Goal: Information Seeking & Learning: Check status

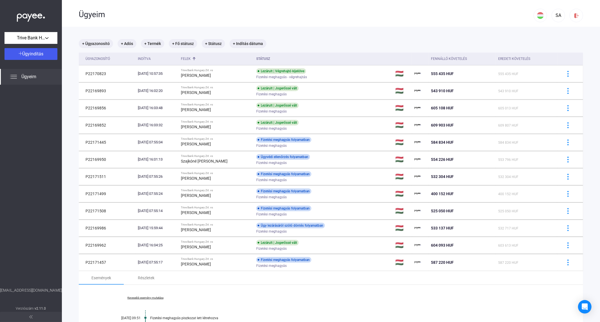
scroll to position [219, 0]
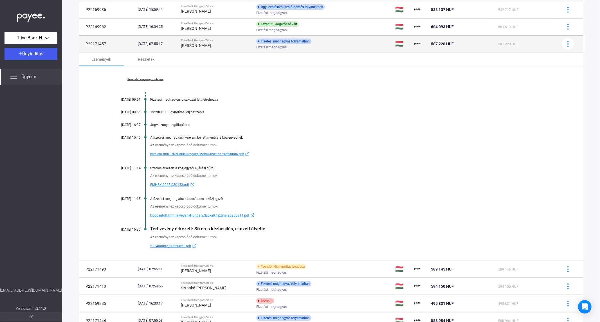
click at [211, 45] on strong "[PERSON_NAME]" at bounding box center [196, 45] width 30 height 5
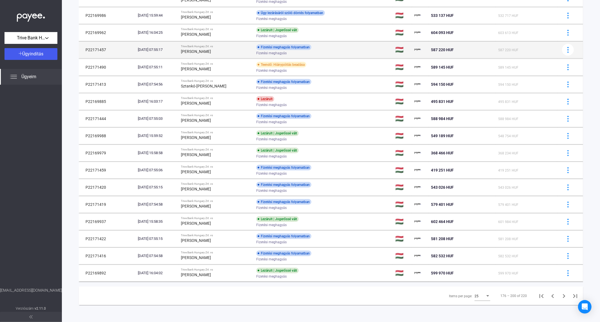
scroll to position [213, 0]
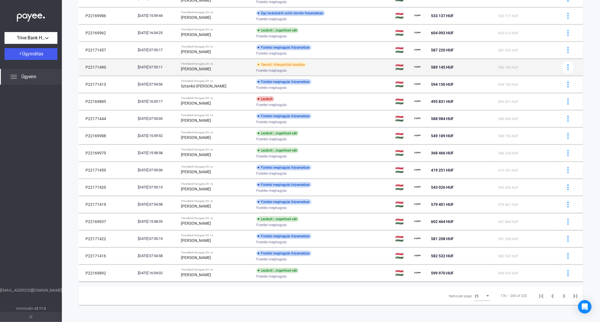
click at [211, 67] on strong "[PERSON_NAME]" at bounding box center [196, 69] width 30 height 5
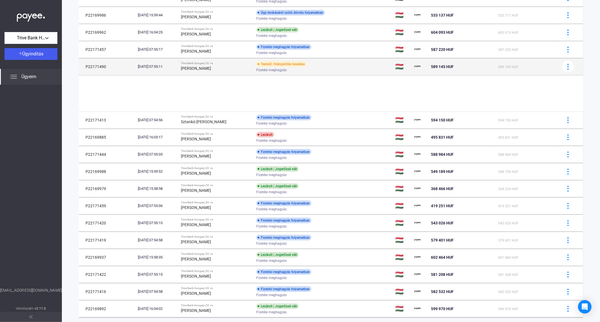
scroll to position [219, 0]
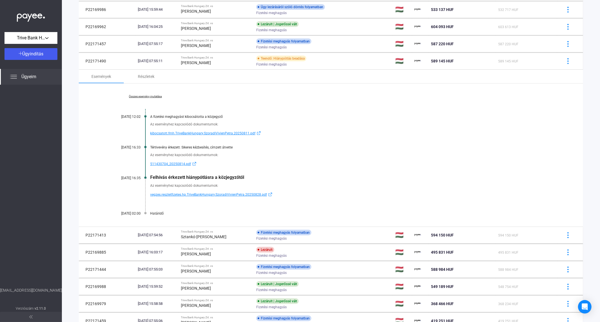
click at [188, 195] on span "vegzes.reszletfizetes.hp.TriveBankHungary.SzoradiVivienPetra.20250828.pdf" at bounding box center [208, 194] width 117 height 7
click at [135, 97] on link "Összes esemény mutatása" at bounding box center [145, 96] width 77 height 3
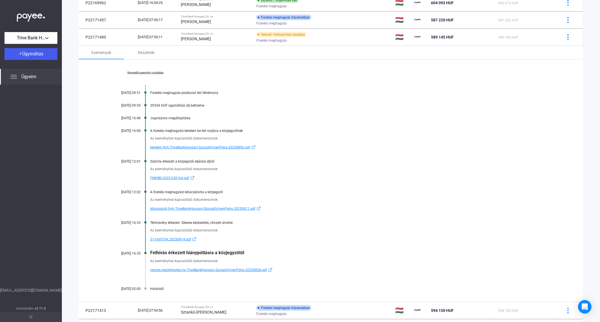
scroll to position [187, 0]
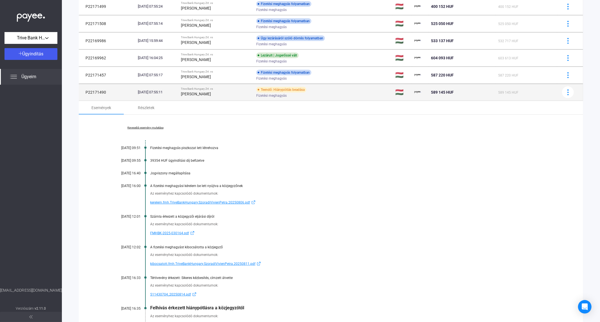
drag, startPoint x: 231, startPoint y: 95, endPoint x: 192, endPoint y: 94, distance: 39.1
click at [192, 94] on div "[PERSON_NAME]" at bounding box center [216, 94] width 71 height 7
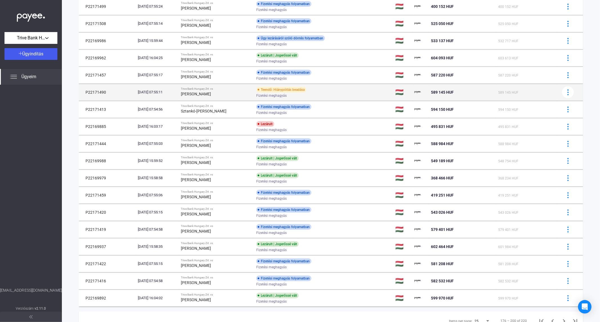
copy strong "[PERSON_NAME]"
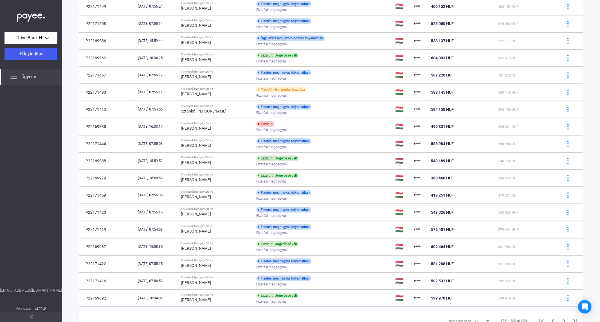
drag, startPoint x: 2, startPoint y: 137, endPoint x: 10, endPoint y: 138, distance: 7.9
click at [2, 137] on div at bounding box center [31, 186] width 62 height 203
click at [20, 143] on div at bounding box center [31, 186] width 62 height 203
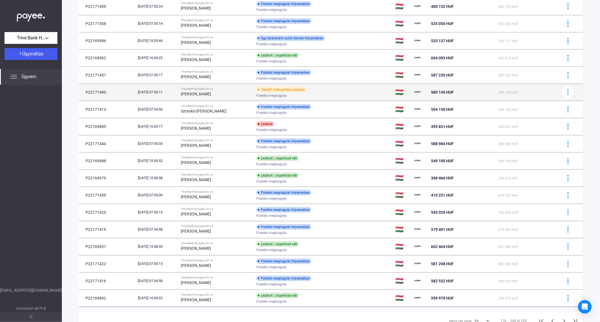
click at [211, 94] on strong "[PERSON_NAME]" at bounding box center [196, 94] width 30 height 5
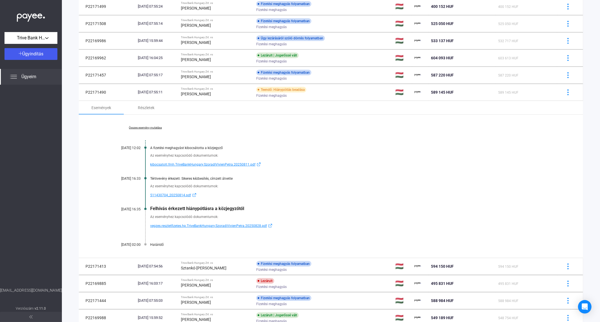
click at [133, 129] on link "Összes esemény mutatása" at bounding box center [145, 127] width 77 height 3
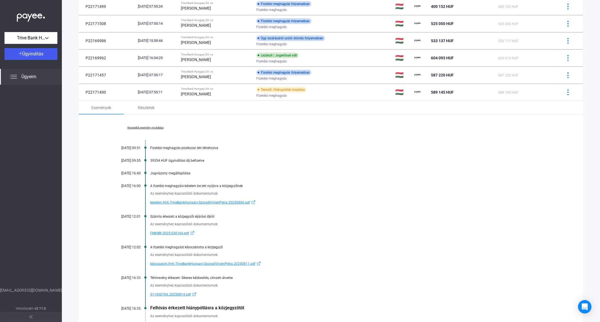
scroll to position [250, 0]
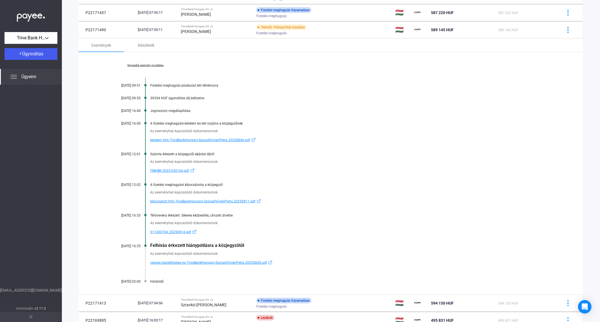
click at [43, 153] on div at bounding box center [31, 186] width 62 height 203
click at [14, 128] on div at bounding box center [31, 186] width 62 height 203
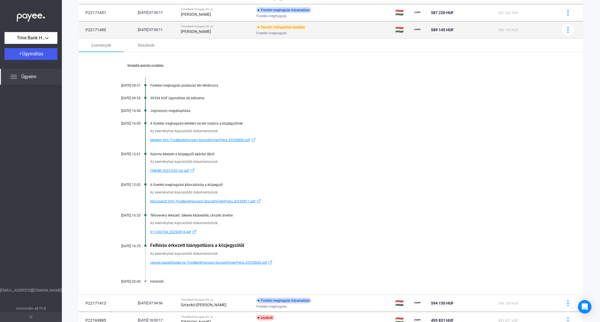
click at [210, 35] on td "Trive Bank Hungary Zrt. vs [PERSON_NAME]" at bounding box center [216, 29] width 75 height 17
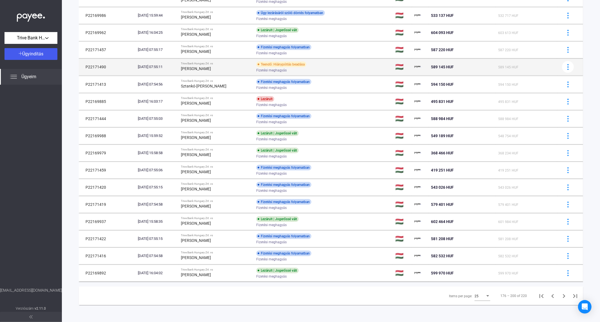
scroll to position [213, 0]
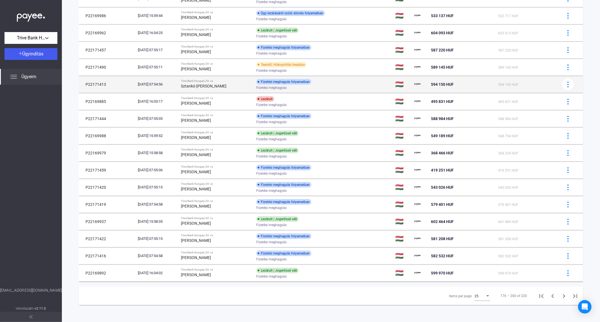
click at [212, 86] on strong "Sztankó-[PERSON_NAME]" at bounding box center [204, 86] width 46 height 5
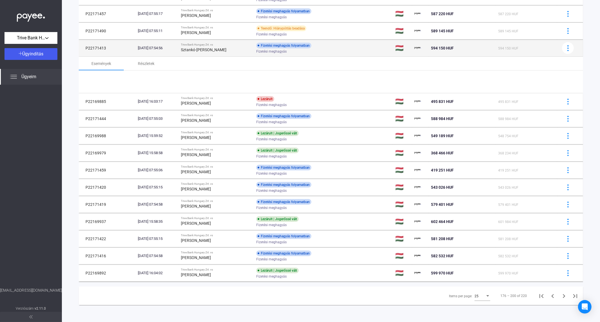
scroll to position [250, 0]
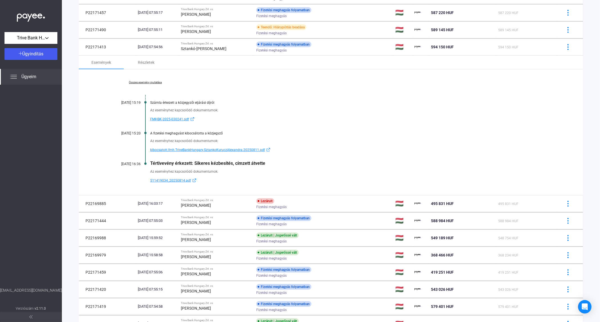
click at [134, 83] on link "Összes esemény mutatása" at bounding box center [145, 82] width 77 height 3
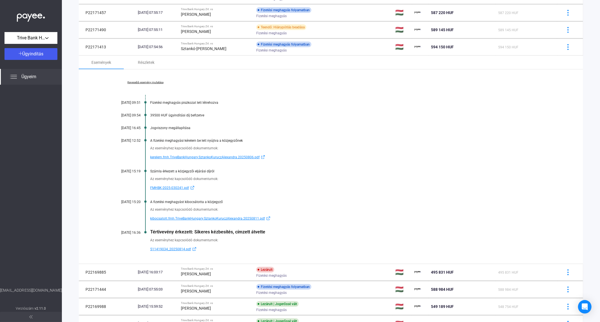
click at [27, 135] on div at bounding box center [31, 186] width 62 height 203
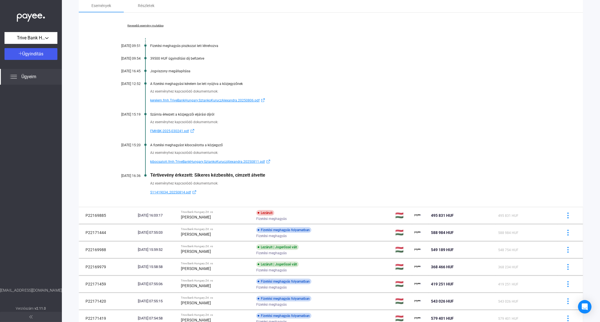
scroll to position [344, 0]
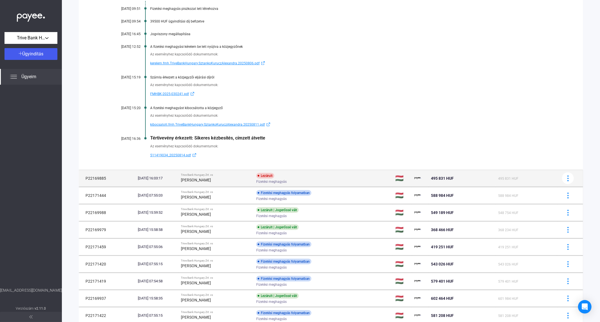
click at [237, 178] on div "[PERSON_NAME]" at bounding box center [216, 180] width 71 height 7
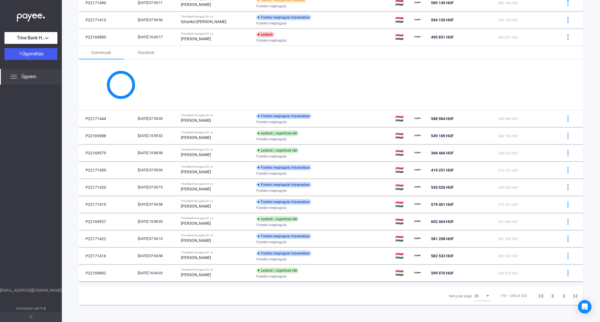
scroll to position [297, 0]
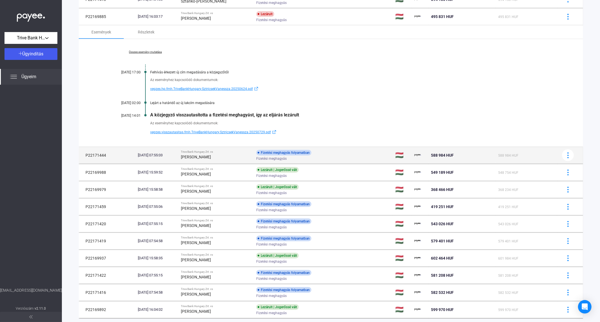
click at [225, 162] on td "Trive Bank Hungary Zrt. vs [PERSON_NAME]" at bounding box center [216, 155] width 75 height 17
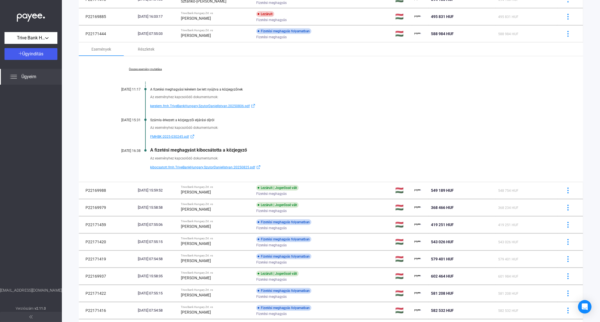
click at [152, 68] on link "Összes esemény mutatása" at bounding box center [145, 69] width 77 height 3
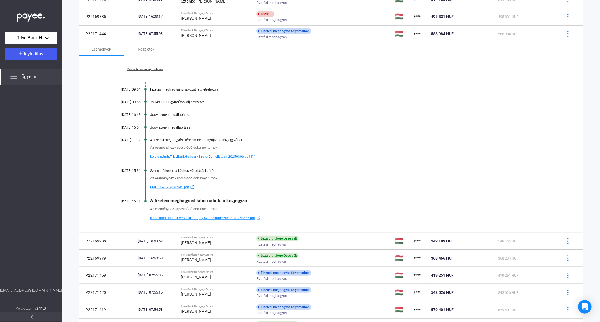
click at [49, 122] on div at bounding box center [31, 186] width 62 height 203
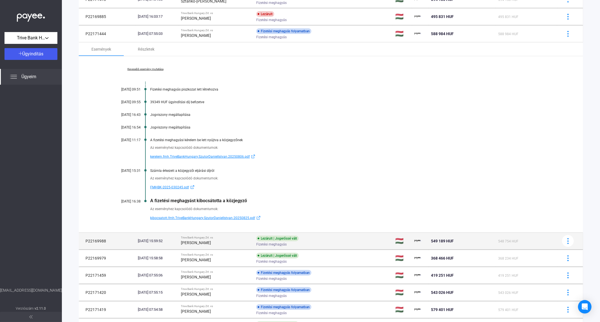
click at [211, 241] on strong "[PERSON_NAME]" at bounding box center [196, 243] width 30 height 5
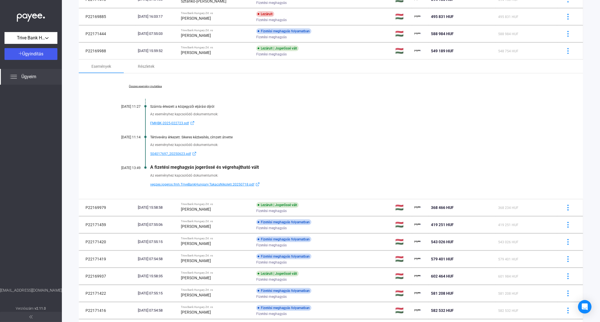
click at [140, 84] on div "Összes esemény mutatása [DATE] 11:27 Számla érkezett a közjegyzői eljárási díjr…" at bounding box center [331, 136] width 505 height 126
click at [142, 91] on div "Összes esemény mutatása [DATE] 11:27 Számla érkezett a közjegyzői eljárási díjr…" at bounding box center [331, 136] width 505 height 126
click at [142, 88] on link "Összes esemény mutatása" at bounding box center [145, 86] width 77 height 3
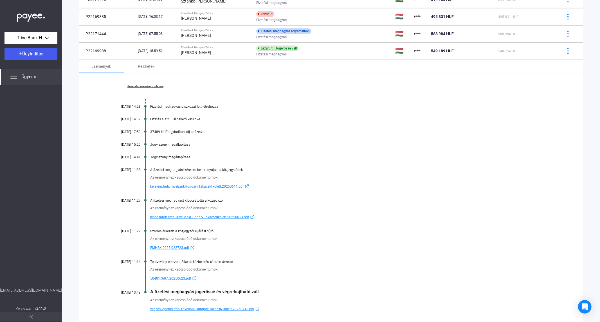
click at [46, 158] on div at bounding box center [31, 186] width 62 height 203
click at [39, 176] on div at bounding box center [31, 186] width 62 height 203
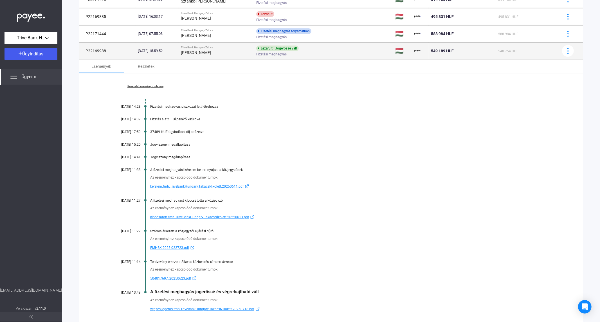
click at [201, 51] on strong "[PERSON_NAME]" at bounding box center [196, 52] width 30 height 5
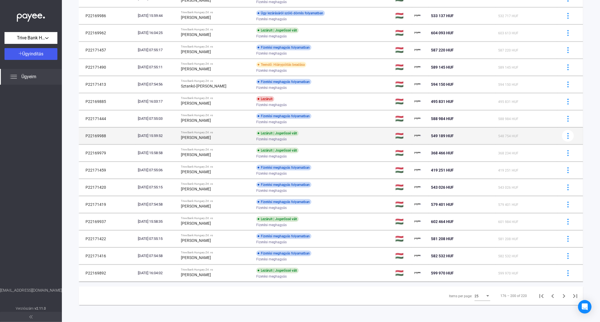
scroll to position [213, 0]
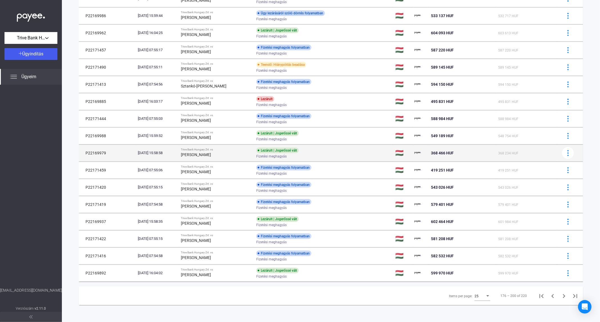
click at [210, 151] on div "Trive Bank Hungary Zrt. vs" at bounding box center [216, 149] width 71 height 3
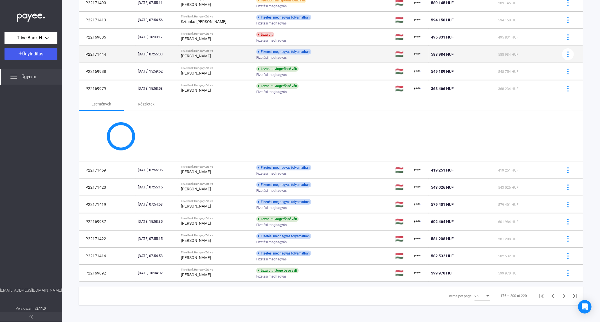
scroll to position [297, 0]
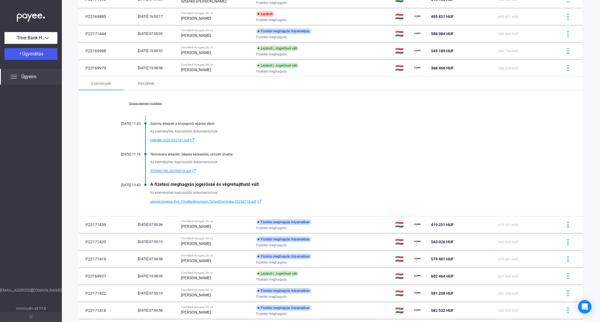
click at [155, 101] on div "Összes esemény mutatása [DATE] 11:43 Számla érkezett a közjegyzői eljárási díjr…" at bounding box center [331, 154] width 505 height 126
click at [154, 103] on link "Összes esemény mutatása" at bounding box center [145, 103] width 77 height 3
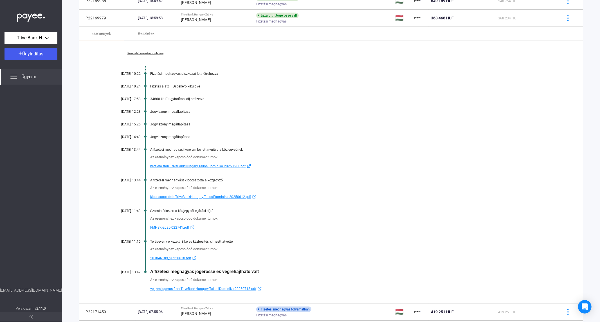
scroll to position [360, 0]
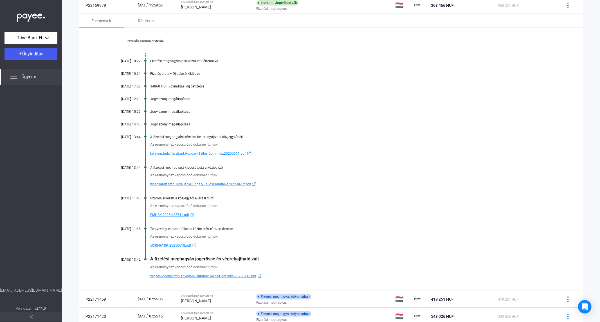
click at [515, 91] on div "Kevesebb esemény mutatása [DATE] 10:22 Fizetési meghagyás piszkozat lett létreh…" at bounding box center [331, 159] width 505 height 263
click at [29, 163] on div at bounding box center [31, 186] width 62 height 203
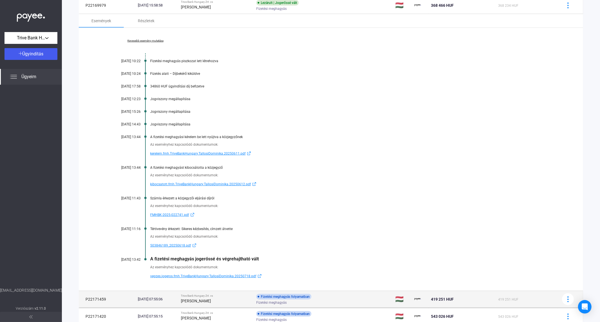
click at [204, 299] on strong "[PERSON_NAME]" at bounding box center [196, 301] width 30 height 5
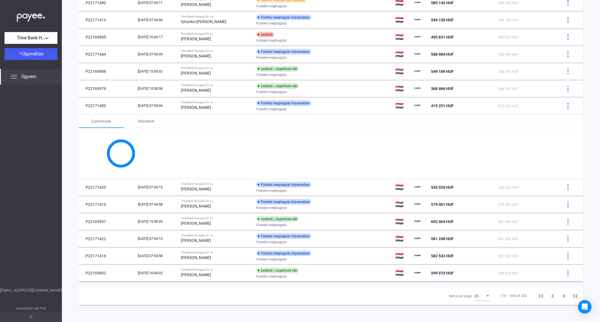
scroll to position [353, 0]
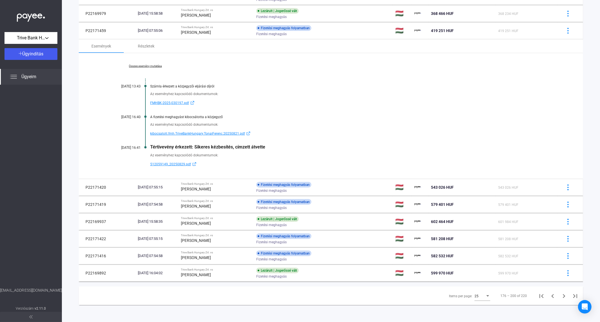
click at [147, 65] on link "Összes esemény mutatása" at bounding box center [145, 65] width 77 height 3
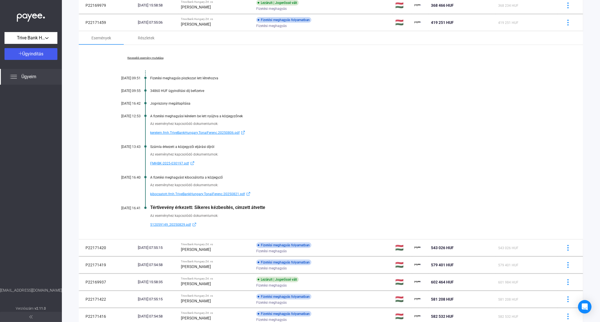
click at [74, 161] on main "+ Ügyazonosító + Adós + Termék + Fő státusz + Státusz + Indítás dátuma Ügyazono…" at bounding box center [331, 25] width 538 height 716
click at [18, 211] on div at bounding box center [31, 186] width 62 height 203
click at [14, 122] on div at bounding box center [31, 186] width 62 height 203
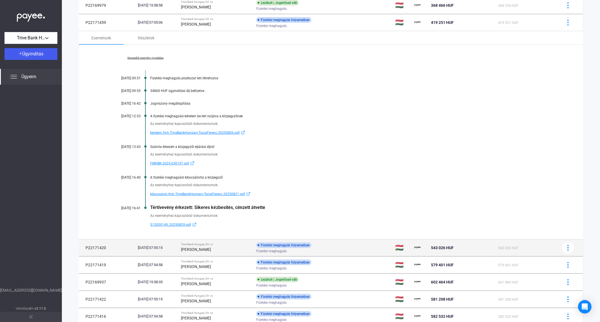
click at [218, 249] on div "[PERSON_NAME]" at bounding box center [216, 249] width 71 height 7
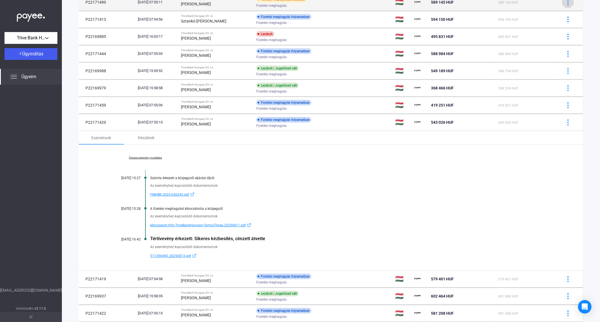
scroll to position [353, 0]
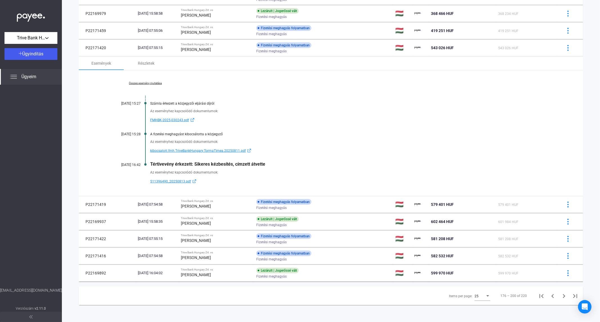
click at [151, 84] on link "Összes esemény mutatása" at bounding box center [145, 83] width 77 height 3
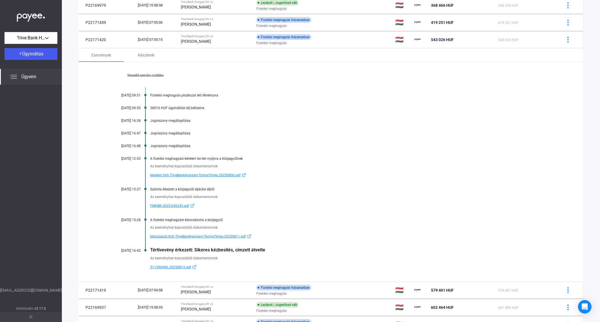
drag, startPoint x: 482, startPoint y: 201, endPoint x: 482, endPoint y: 193, distance: 7.9
click at [482, 201] on div "Az eseményhez kapcsolódó dokumentumok: FMHBK-2025-030243.pdf" at bounding box center [331, 200] width 448 height 18
click at [206, 43] on strong "[PERSON_NAME]" at bounding box center [196, 41] width 30 height 5
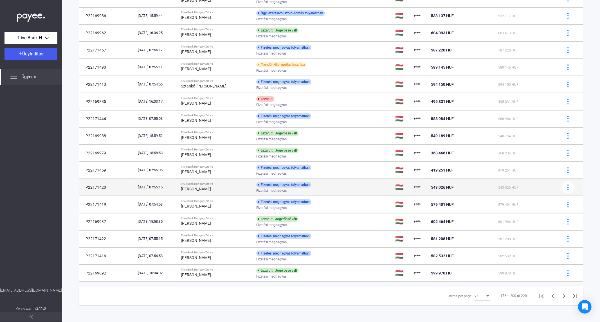
scroll to position [213, 0]
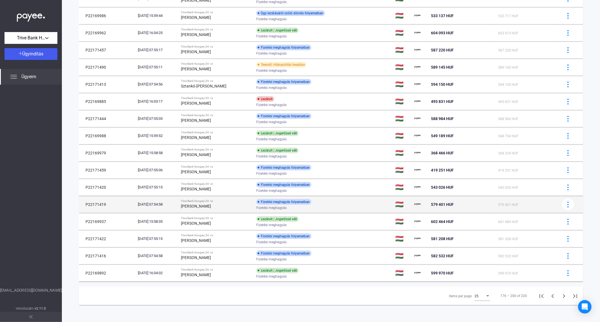
click at [221, 206] on div "[PERSON_NAME]" at bounding box center [216, 206] width 71 height 7
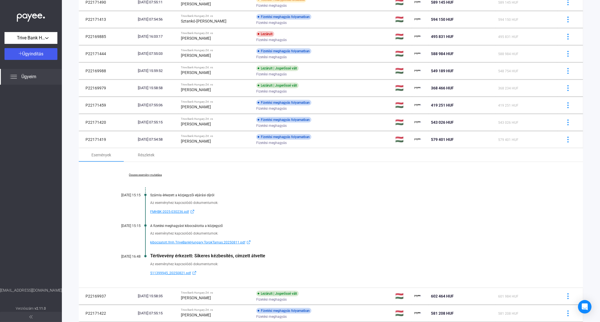
scroll to position [353, 0]
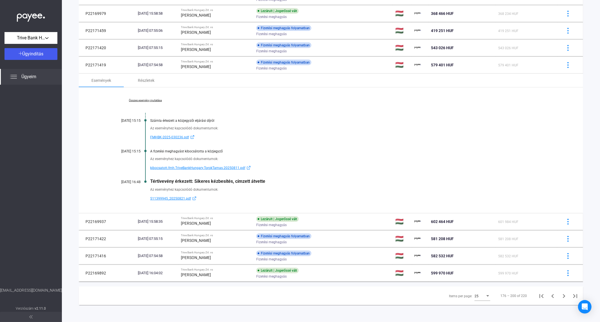
click at [149, 99] on link "Összes esemény mutatása" at bounding box center [145, 100] width 77 height 3
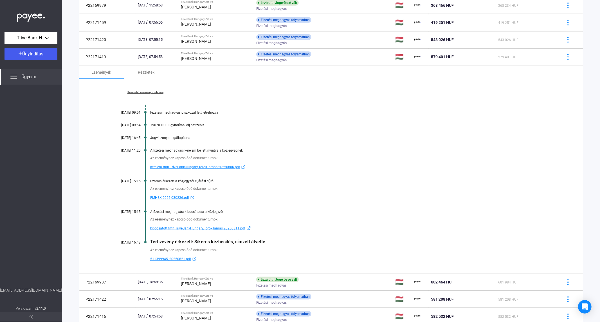
click at [10, 123] on div at bounding box center [31, 186] width 62 height 203
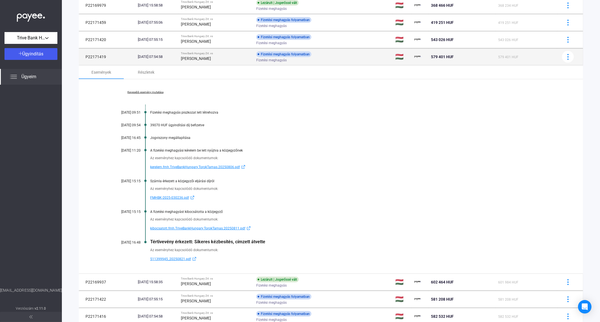
click at [209, 60] on strong "[PERSON_NAME]" at bounding box center [196, 58] width 30 height 5
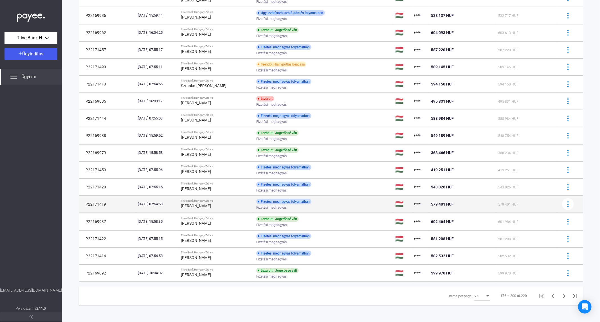
scroll to position [213, 0]
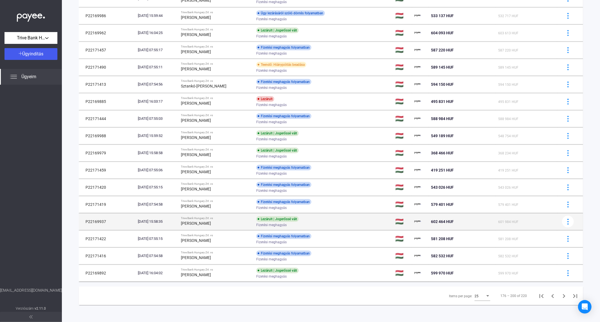
click at [216, 222] on div "[PERSON_NAME]" at bounding box center [216, 223] width 71 height 7
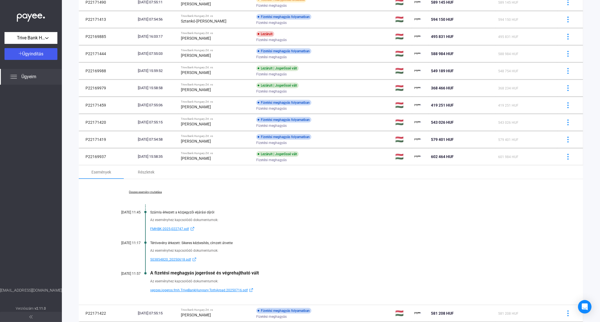
scroll to position [353, 0]
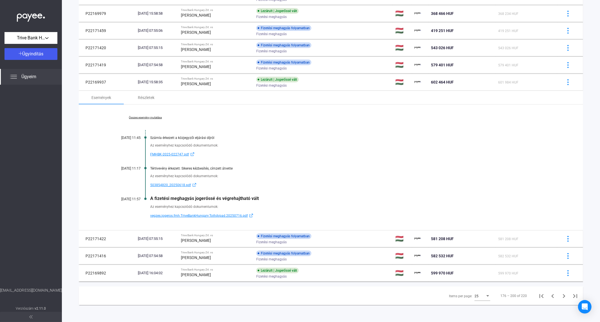
click at [140, 115] on div "Összes esemény mutatása [DATE] 11:45 Számla érkezett a közjegyzői eljárási díjr…" at bounding box center [331, 168] width 505 height 126
click at [140, 116] on link "Összes esemény mutatása" at bounding box center [145, 117] width 77 height 3
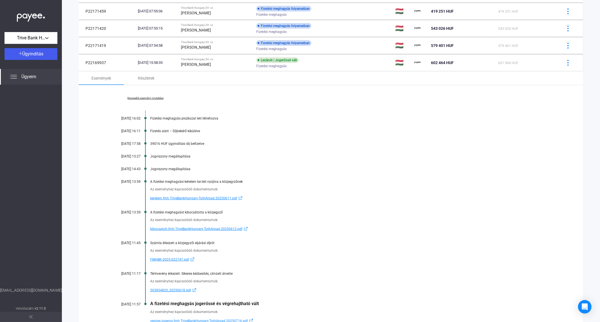
scroll to position [391, 0]
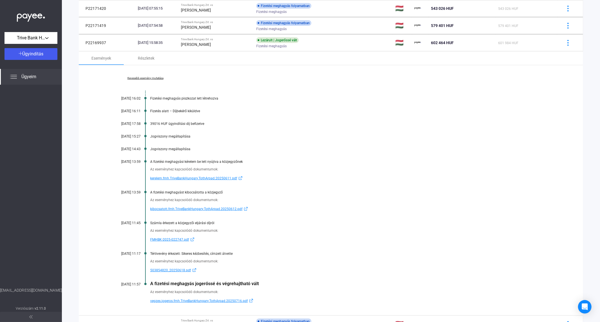
click at [379, 128] on div "Kevesebb esemény mutatása [DATE] 16:02 Fizetési meghagyás piszkozat lett létreh…" at bounding box center [331, 190] width 505 height 250
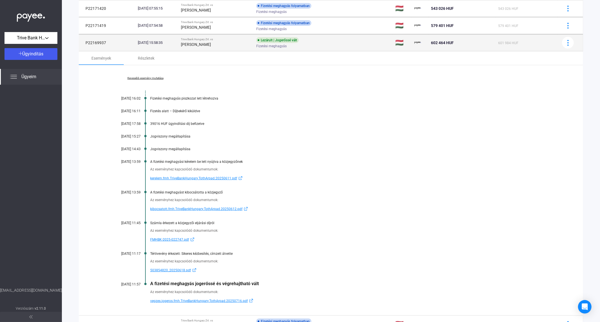
click at [199, 44] on strong "[PERSON_NAME]" at bounding box center [196, 44] width 30 height 5
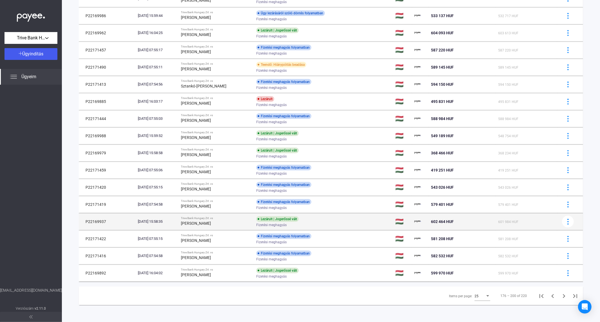
scroll to position [213, 0]
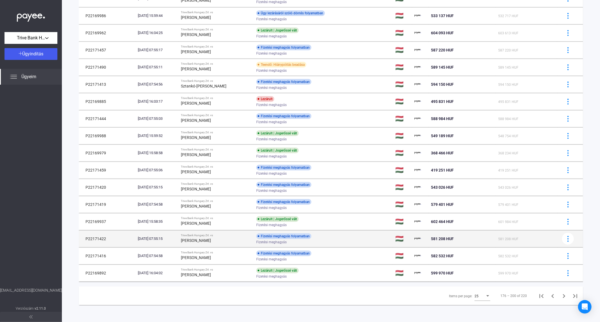
click at [201, 241] on strong "[PERSON_NAME]" at bounding box center [196, 240] width 30 height 5
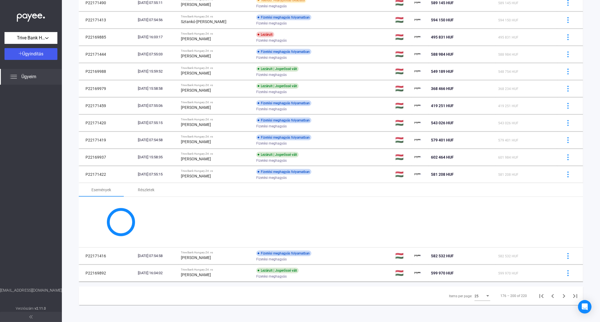
scroll to position [353, 0]
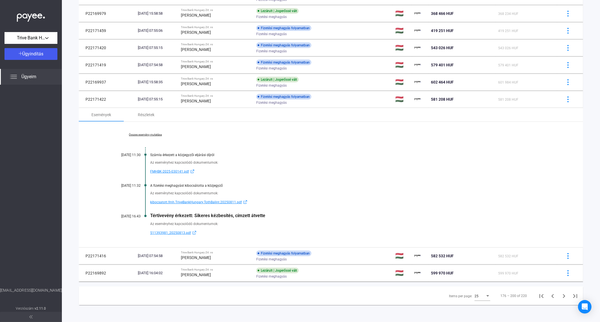
click at [148, 134] on link "Összes esemény mutatása" at bounding box center [145, 134] width 77 height 3
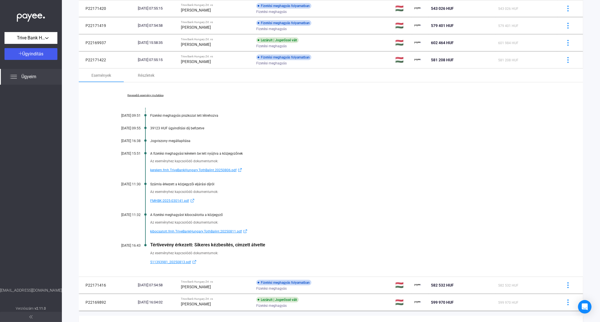
click at [409, 131] on div "Kevesebb esemény mutatása [DATE] 09:51 Fizetési meghagyás piszkozat lett létreh…" at bounding box center [331, 179] width 505 height 194
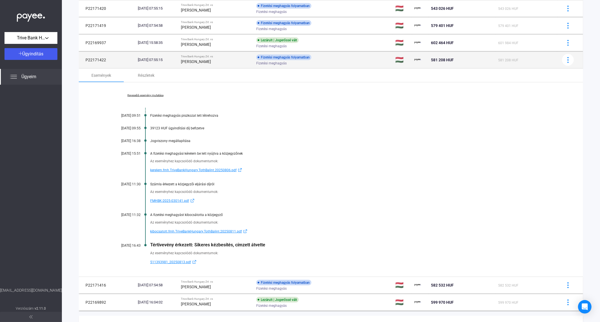
click at [201, 62] on strong "[PERSON_NAME]" at bounding box center [196, 61] width 30 height 5
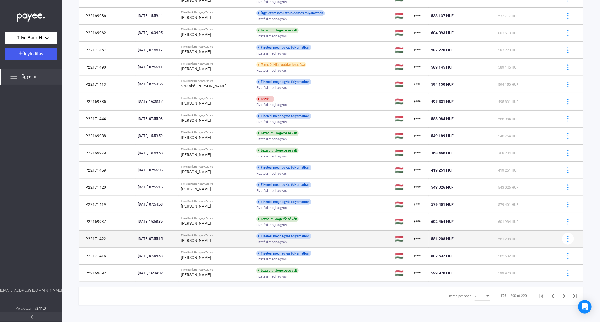
scroll to position [213, 0]
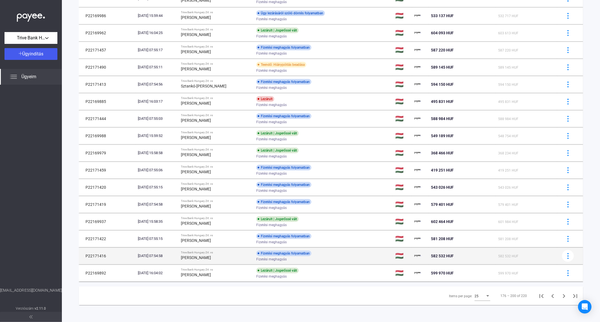
click at [207, 260] on div "[PERSON_NAME]" at bounding box center [216, 257] width 71 height 7
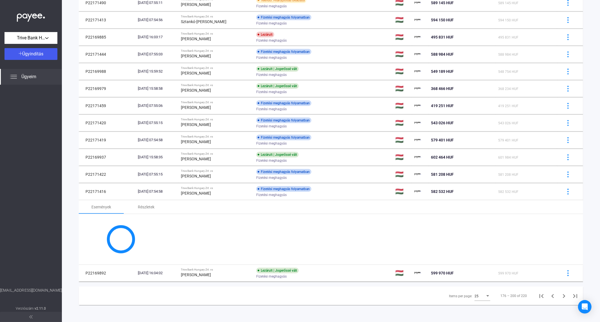
scroll to position [353, 0]
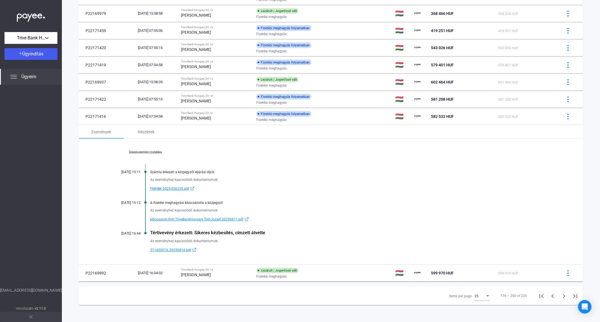
click at [10, 135] on div at bounding box center [31, 186] width 62 height 203
click at [179, 68] on td "[DATE] 07:54:58" at bounding box center [157, 65] width 43 height 17
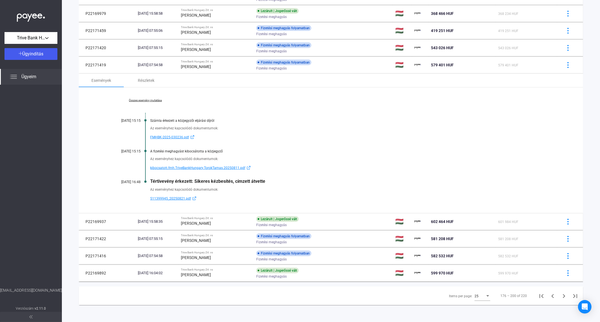
click at [164, 197] on span "511399945_20250821.pdf" at bounding box center [170, 198] width 41 height 7
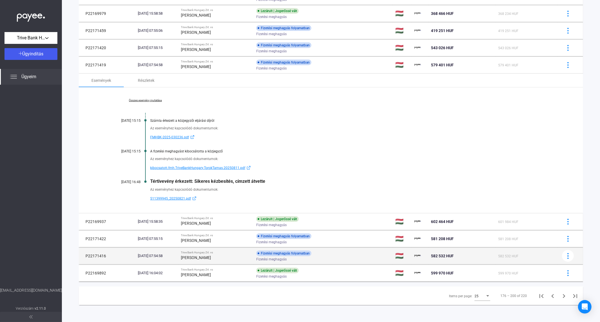
click at [214, 255] on div "[PERSON_NAME]" at bounding box center [216, 257] width 71 height 7
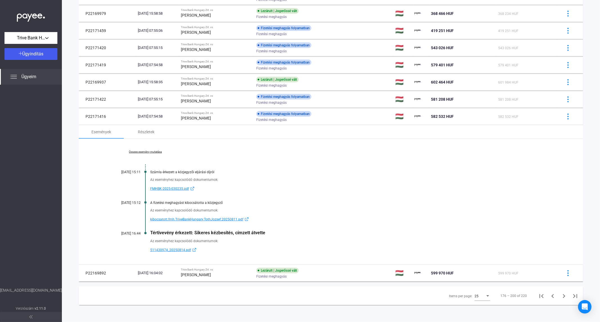
click at [142, 152] on link "Összes esemény mutatása" at bounding box center [145, 151] width 77 height 3
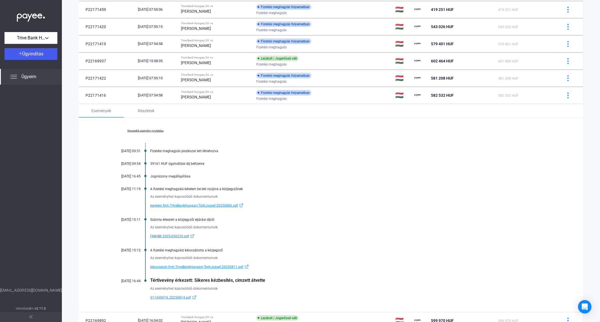
scroll to position [384, 0]
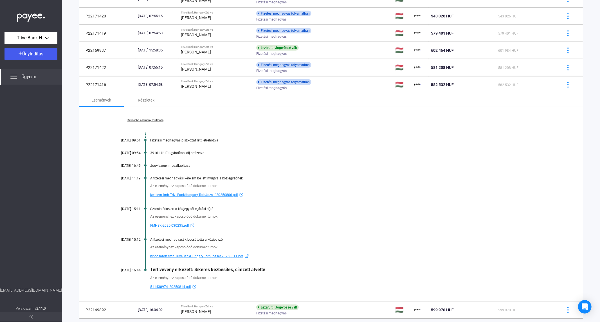
click at [400, 164] on div "Jogviszony megállapítása" at bounding box center [352, 166] width 405 height 4
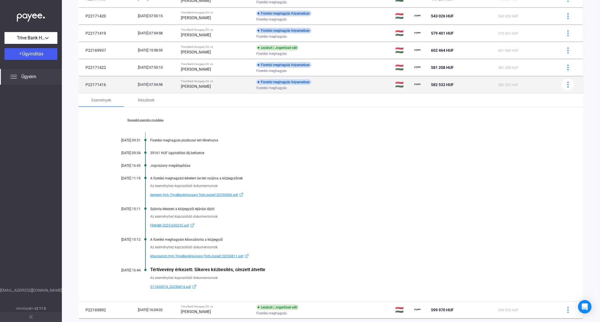
click at [176, 91] on td "[DATE] 07:54:58" at bounding box center [157, 84] width 43 height 17
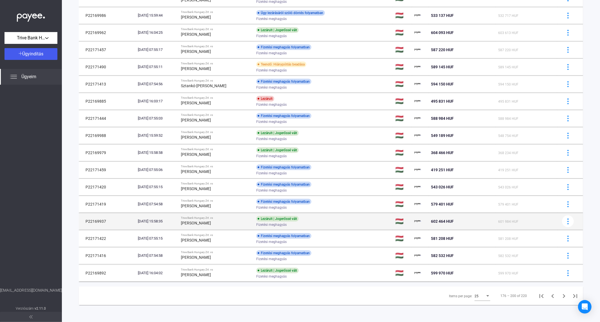
scroll to position [213, 0]
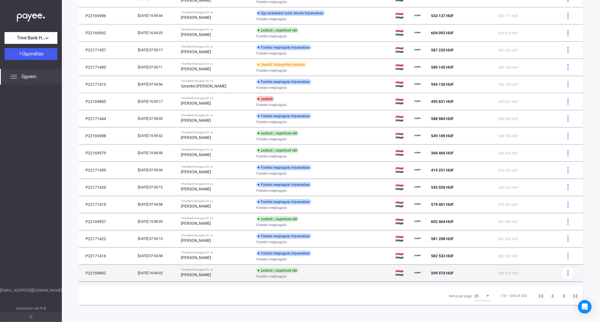
click at [208, 276] on strong "[PERSON_NAME]" at bounding box center [196, 275] width 30 height 5
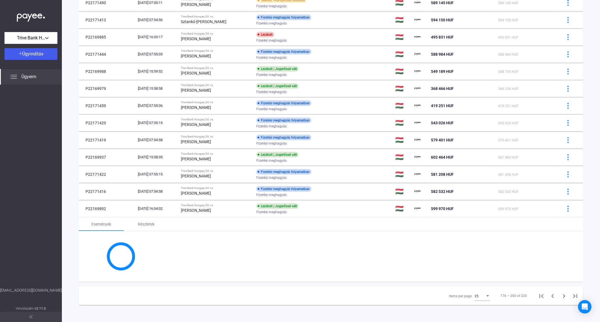
scroll to position [353, 0]
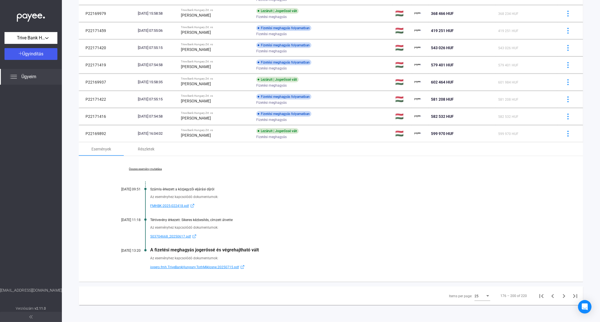
click at [144, 169] on link "Összes esemény mutatása" at bounding box center [145, 168] width 77 height 3
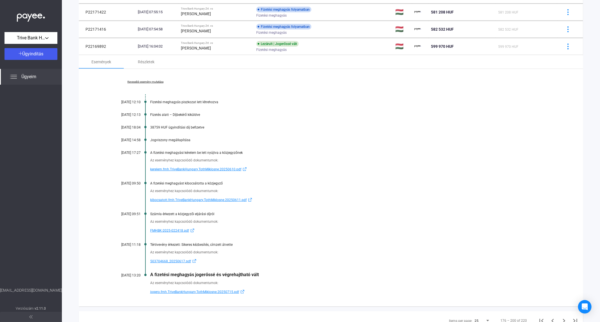
scroll to position [446, 0]
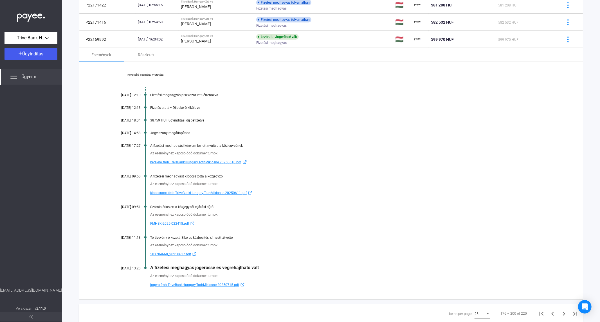
click at [396, 127] on div "Kevesebb esemény mutatása [DATE] 12:10 Fizetési meghagyás piszkozat lett létreh…" at bounding box center [331, 181] width 505 height 238
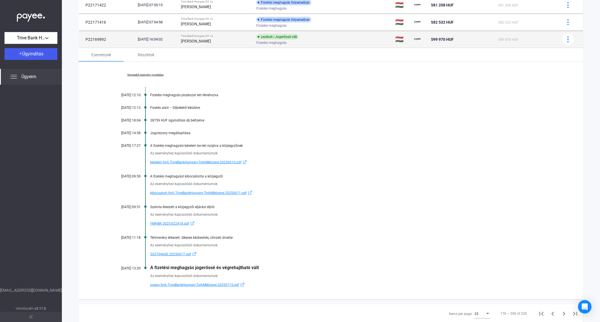
click at [208, 43] on strong "[PERSON_NAME]" at bounding box center [196, 41] width 30 height 5
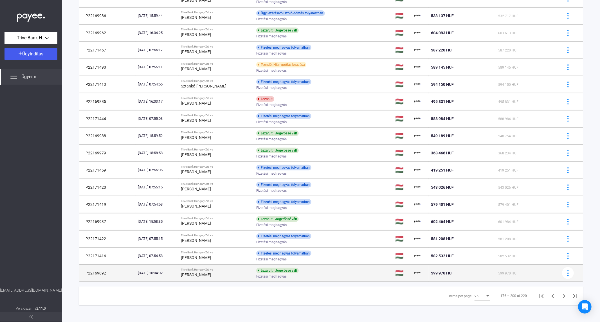
scroll to position [213, 0]
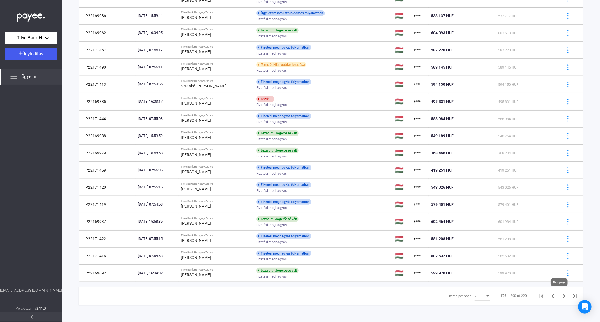
click at [560, 296] on icon "Next page" at bounding box center [564, 296] width 8 height 8
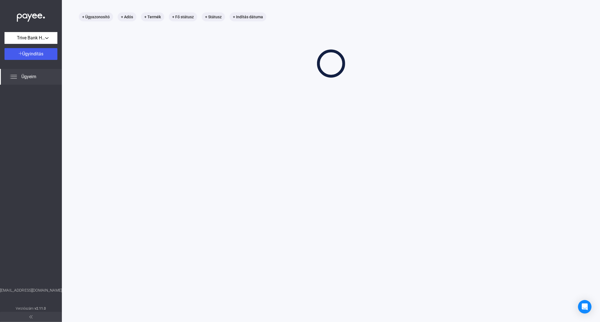
scroll to position [27, 0]
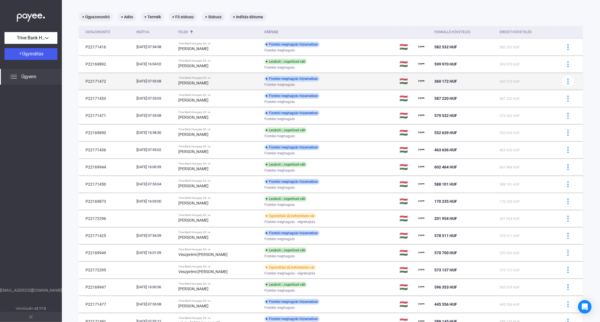
click at [225, 86] on td "Trive Bank Hungary Zrt. vs [PERSON_NAME]" at bounding box center [219, 81] width 86 height 17
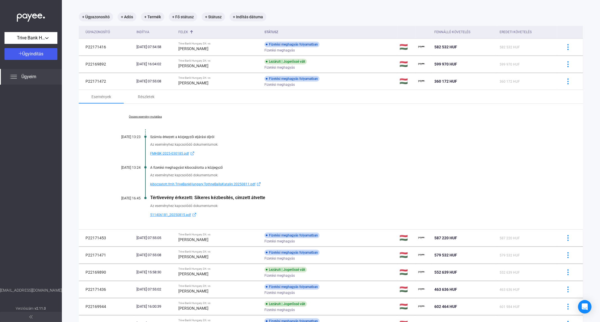
click at [134, 119] on div "Összes esemény mutatása [DATE] 13:23 Számla érkezett a közjegyzői eljárási díjr…" at bounding box center [331, 167] width 505 height 126
click at [134, 117] on link "Összes esemény mutatása" at bounding box center [145, 116] width 77 height 3
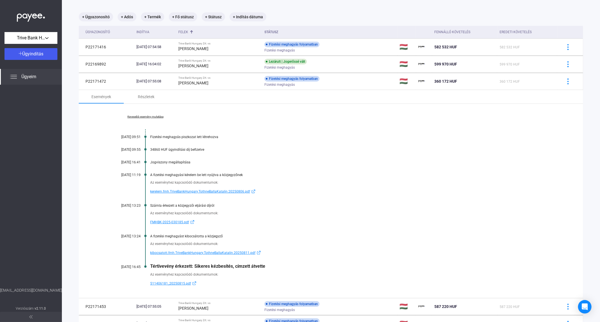
click at [424, 196] on div "Kevesebb esemény mutatása [DATE] 09:51 Fizetési meghagyás piszkozat lett létreh…" at bounding box center [331, 201] width 505 height 194
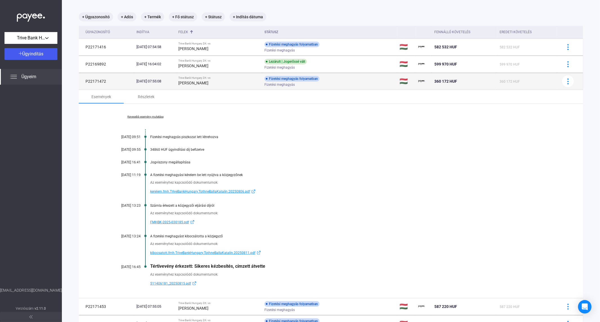
click at [232, 83] on div "[PERSON_NAME]" at bounding box center [219, 83] width 82 height 7
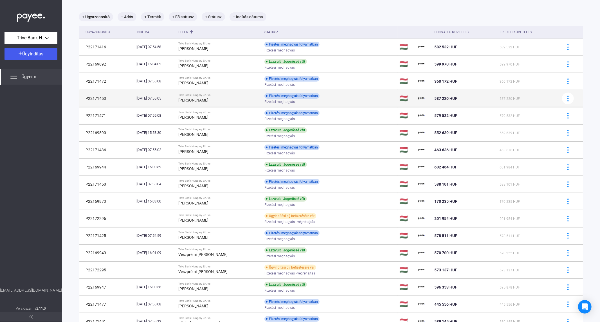
click at [209, 101] on strong "[PERSON_NAME]" at bounding box center [193, 100] width 30 height 5
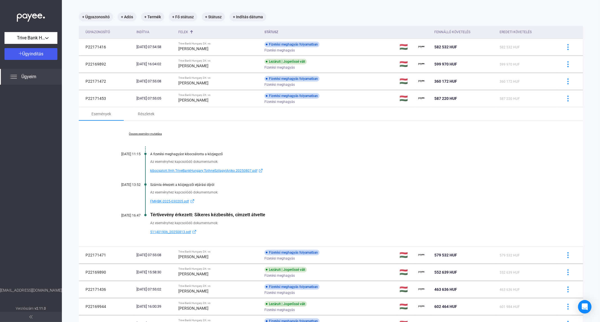
click at [143, 135] on link "Összes esemény mutatása" at bounding box center [145, 133] width 77 height 3
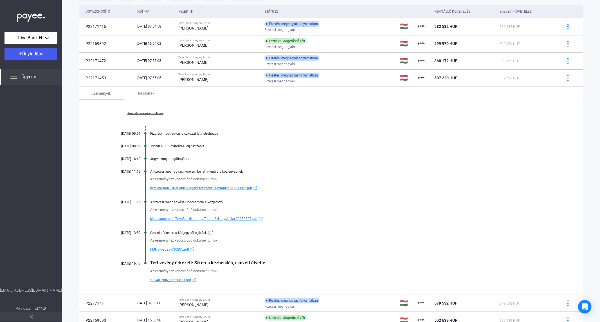
scroll to position [58, 0]
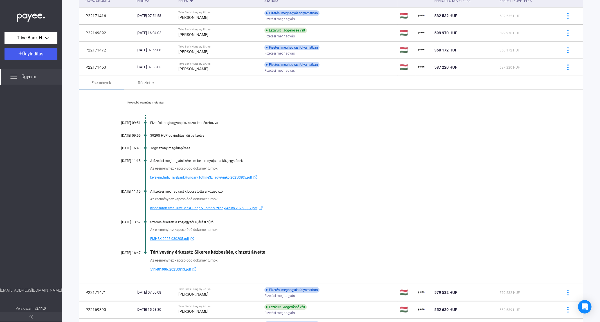
click at [334, 184] on div "Kevesebb esemény mutatása [DATE] 09:51 Fizetési meghagyás piszkozat lett létreh…" at bounding box center [331, 187] width 505 height 194
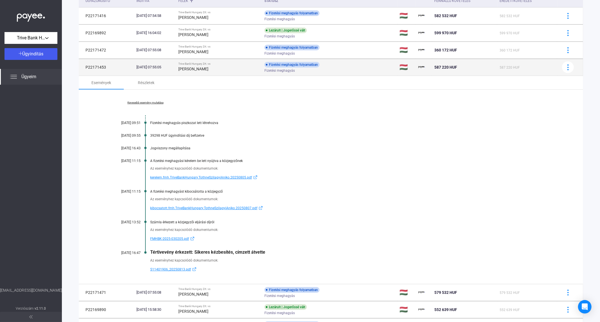
click at [205, 71] on strong "[PERSON_NAME]" at bounding box center [193, 69] width 30 height 5
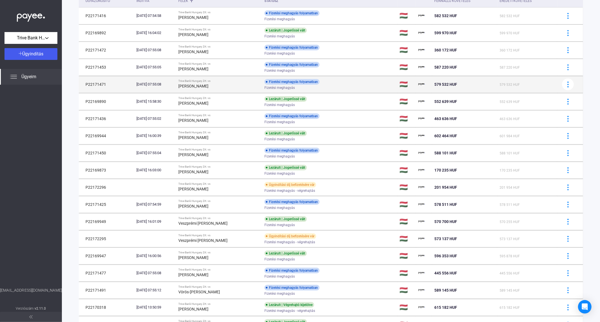
click at [204, 85] on strong "[PERSON_NAME]" at bounding box center [193, 86] width 30 height 5
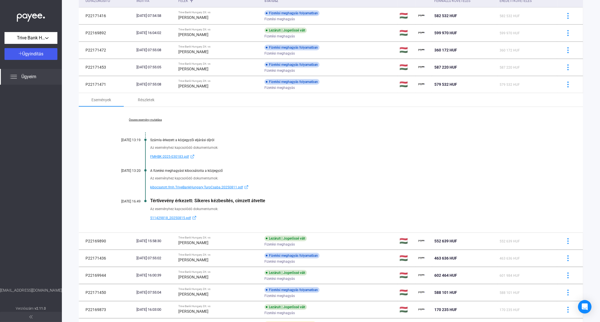
click at [149, 118] on link "Összes esemény mutatása" at bounding box center [145, 119] width 77 height 3
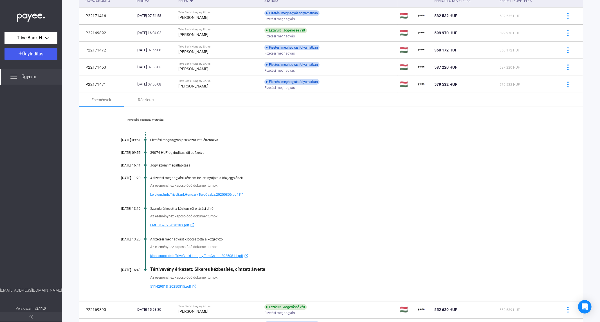
click at [404, 164] on div "Jogviszony megállapítása" at bounding box center [352, 166] width 405 height 4
click at [411, 171] on div "Kevesebb esemény mutatása [DATE] 09:51 Fizetési meghagyás piszkozat lett létreh…" at bounding box center [331, 204] width 505 height 194
click at [381, 235] on div "Kevesebb esemény mutatása [DATE] 09:51 Fizetési meghagyás piszkozat lett létreh…" at bounding box center [331, 204] width 505 height 194
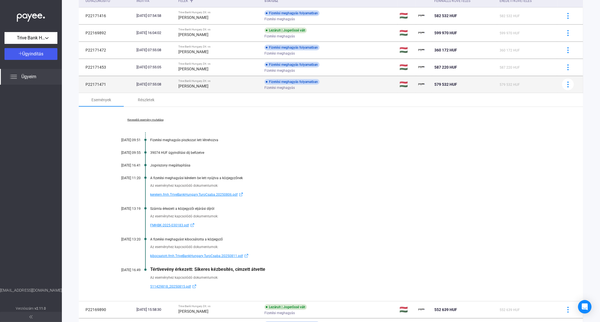
click at [203, 83] on div "[PERSON_NAME]" at bounding box center [219, 86] width 82 height 7
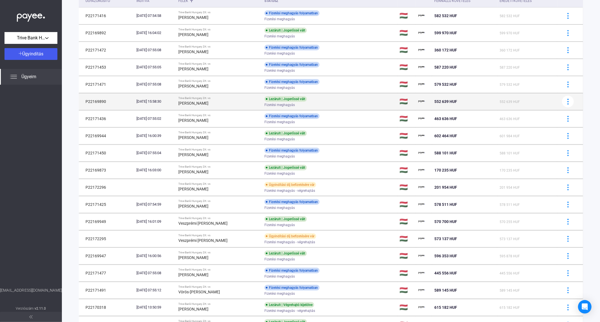
click at [204, 105] on strong "[PERSON_NAME]" at bounding box center [193, 103] width 30 height 5
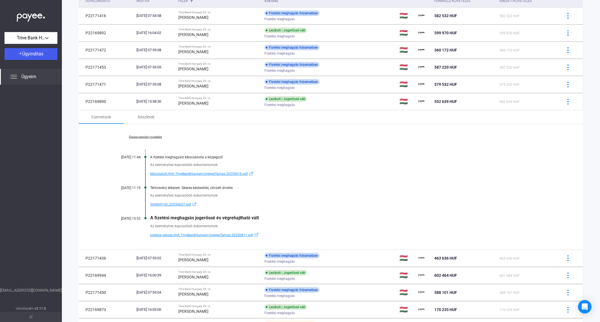
click at [152, 136] on link "Összes esemény mutatása" at bounding box center [145, 136] width 77 height 3
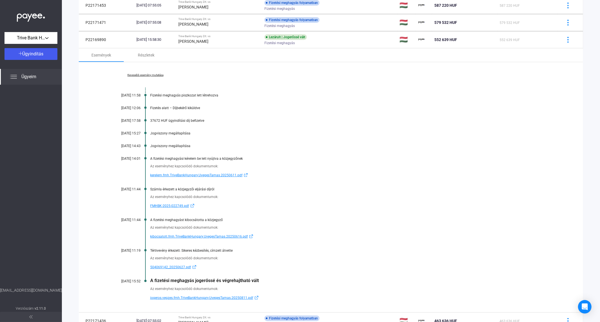
scroll to position [120, 0]
click at [379, 117] on div "Kevesebb esemény mutatása [DATE] 11:58 Fizetési meghagyás piszkozat lett létreh…" at bounding box center [331, 187] width 505 height 250
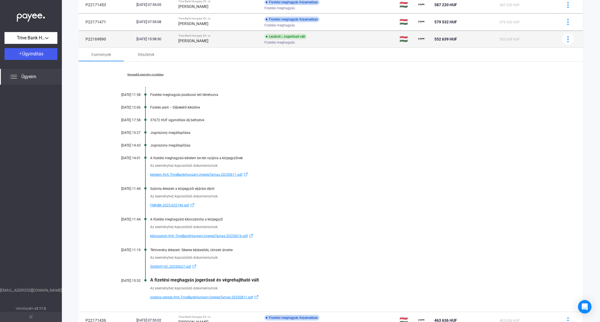
click at [176, 42] on td "[DATE] 15:58:30" at bounding box center [155, 39] width 42 height 17
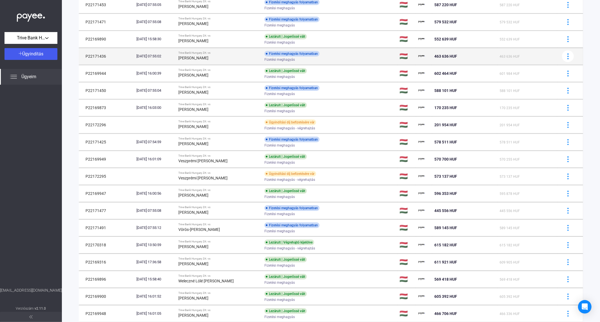
click at [188, 59] on td "Trive Bank Hungary Zrt. vs [PERSON_NAME]" at bounding box center [219, 56] width 86 height 17
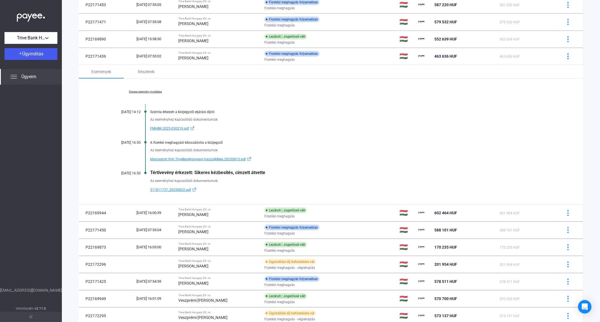
click at [154, 91] on link "Összes esemény mutatása" at bounding box center [145, 91] width 77 height 3
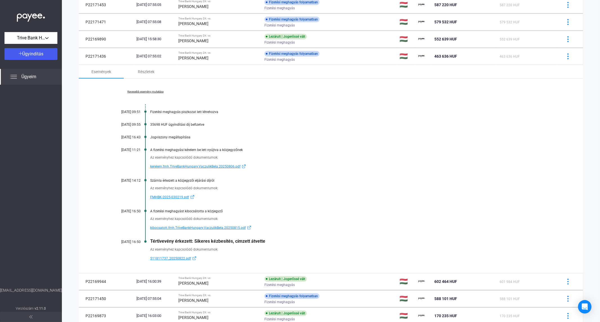
click at [426, 174] on div "Kevesebb esemény mutatása [DATE] 09:51 Fizetési meghagyás piszkozat lett létreh…" at bounding box center [331, 176] width 505 height 194
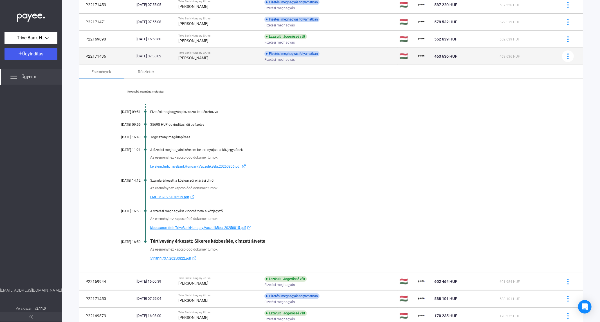
click at [212, 61] on td "Trive Bank Hungary Zrt. vs [PERSON_NAME]" at bounding box center [219, 56] width 86 height 17
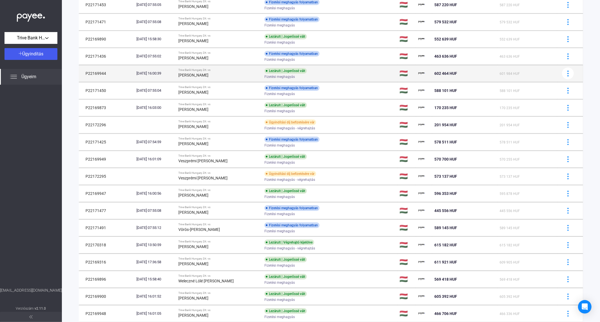
click at [209, 74] on strong "[PERSON_NAME]" at bounding box center [193, 75] width 30 height 5
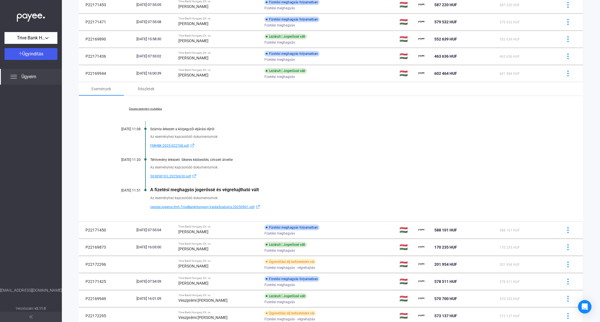
click at [151, 109] on link "Összes esemény mutatása" at bounding box center [145, 108] width 77 height 3
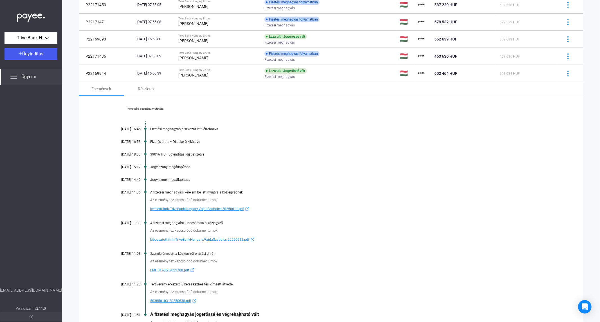
scroll to position [183, 0]
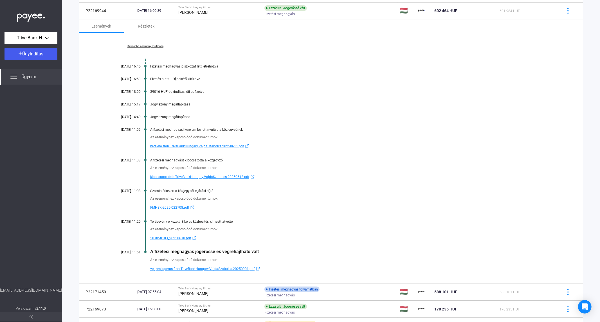
click at [380, 143] on link "kerelem.fmh.TriveBankHungary.VajdaSzabolcs.20250611.pdf" at bounding box center [352, 146] width 405 height 7
click at [536, 125] on div "Kevesebb esemény mutatása [DATE] 16:45 Fizetési meghagyás piszkozat lett létreh…" at bounding box center [331, 158] width 505 height 250
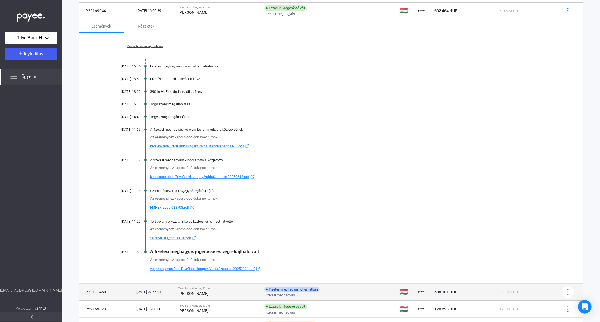
click at [207, 293] on strong "[PERSON_NAME]" at bounding box center [193, 294] width 30 height 5
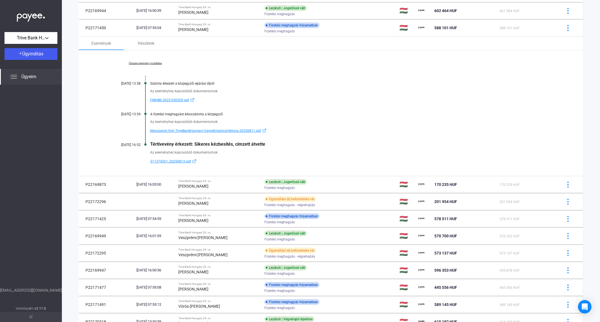
click at [145, 63] on link "Összes esemény mutatása" at bounding box center [145, 63] width 77 height 3
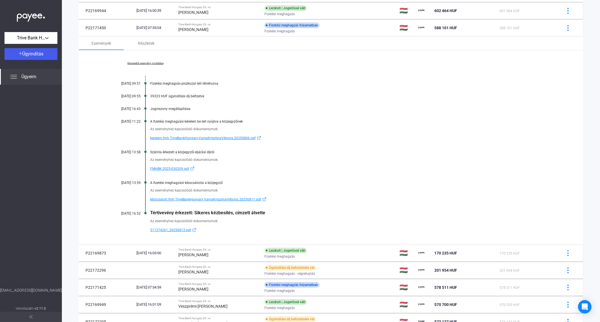
click at [367, 104] on div "Kevesebb esemény mutatása [DATE] 09:51 Fizetési meghagyás piszkozat lett létreh…" at bounding box center [331, 147] width 505 height 194
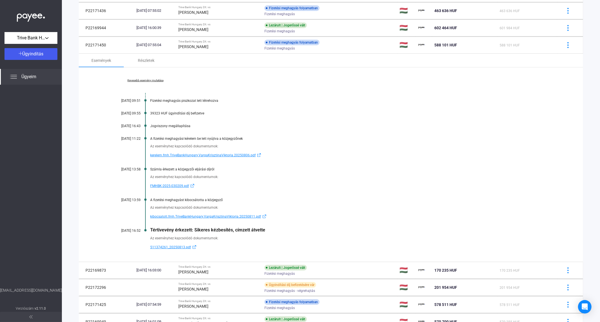
scroll to position [152, 0]
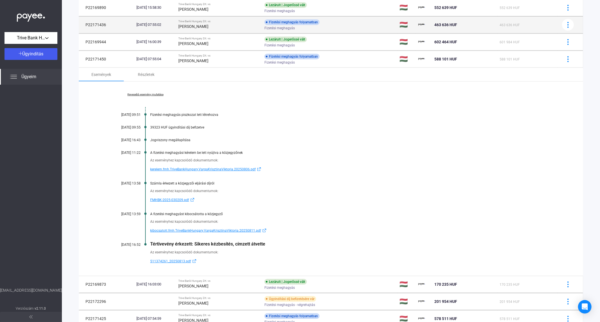
click at [203, 26] on strong "[PERSON_NAME]" at bounding box center [193, 26] width 30 height 5
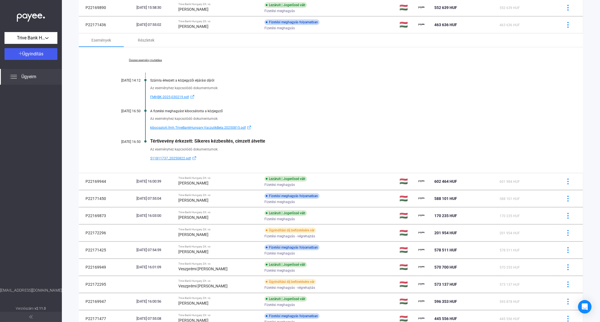
click at [179, 160] on span "511811737_20250822.pdf" at bounding box center [170, 158] width 41 height 7
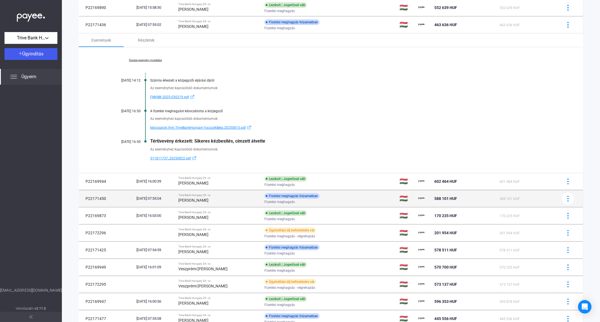
click at [216, 203] on div "[PERSON_NAME]" at bounding box center [219, 200] width 82 height 7
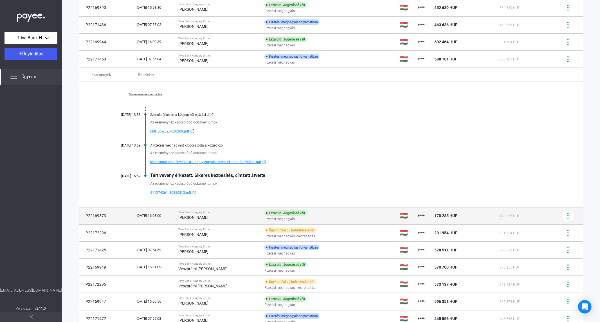
click at [209, 217] on strong "[PERSON_NAME]" at bounding box center [193, 217] width 30 height 5
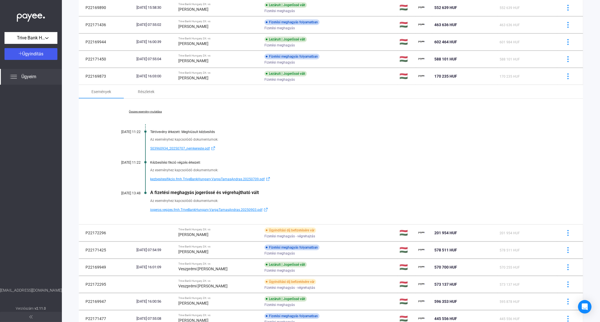
click at [139, 110] on link "Összes esemény mutatása" at bounding box center [145, 111] width 77 height 3
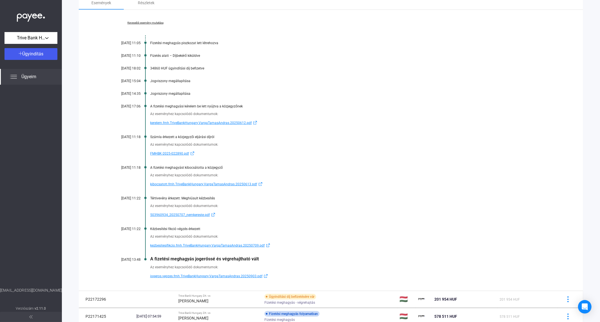
scroll to position [246, 0]
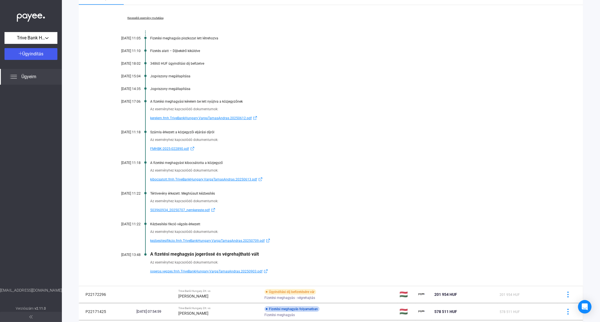
drag, startPoint x: 455, startPoint y: 80, endPoint x: 452, endPoint y: 78, distance: 3.4
click at [455, 79] on div "Kevesebb esemény mutatása [DATE] 11:05 Fizetési meghagyás piszkozat lett létreh…" at bounding box center [331, 145] width 505 height 281
click at [209, 295] on strong "[PERSON_NAME]" at bounding box center [193, 296] width 30 height 5
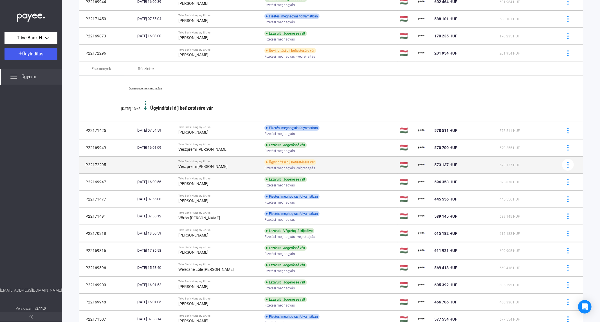
scroll to position [140, 0]
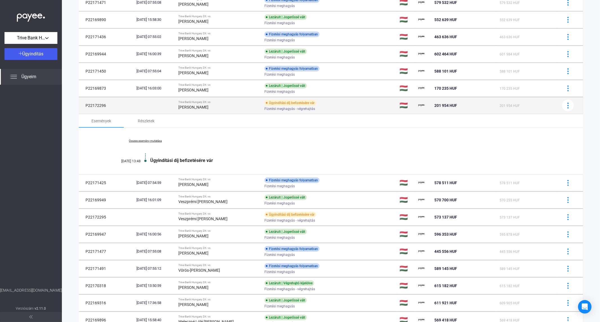
drag, startPoint x: 107, startPoint y: 105, endPoint x: 83, endPoint y: 106, distance: 24.2
click at [83, 106] on td "P22172296" at bounding box center [106, 105] width 55 height 17
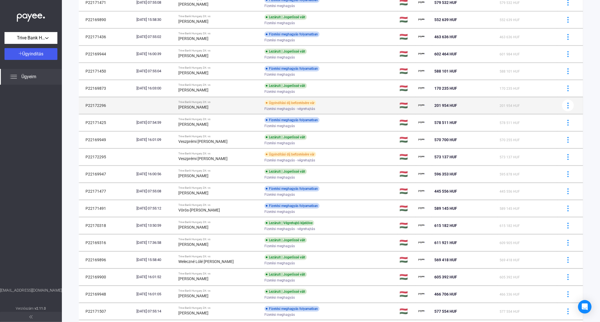
copy td "P22172296"
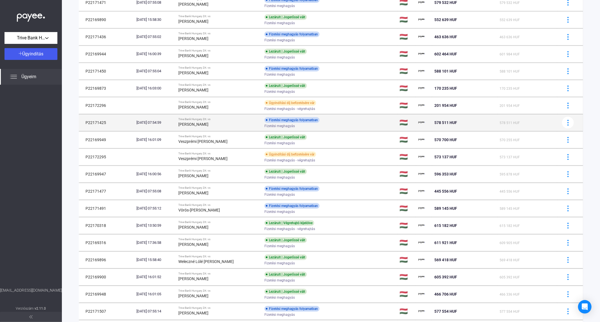
click at [206, 125] on strong "[PERSON_NAME]" at bounding box center [193, 124] width 30 height 5
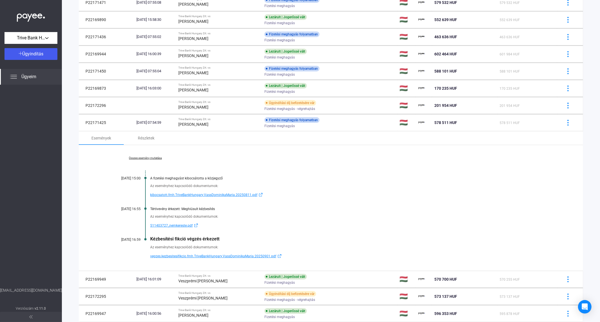
click at [155, 158] on link "Összes esemény mutatása" at bounding box center [145, 157] width 77 height 3
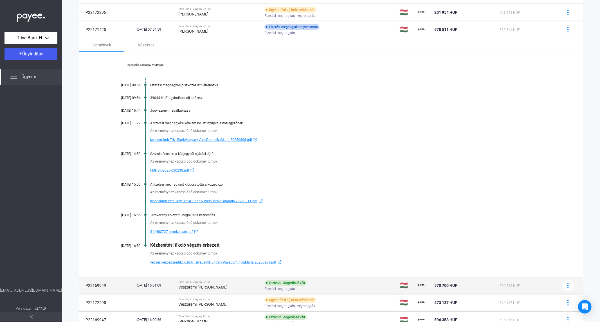
scroll to position [234, 0]
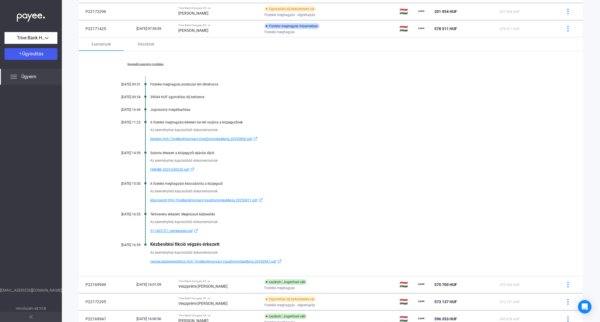
click at [430, 167] on link "FMHBK-2025-030230.pdf" at bounding box center [352, 169] width 405 height 7
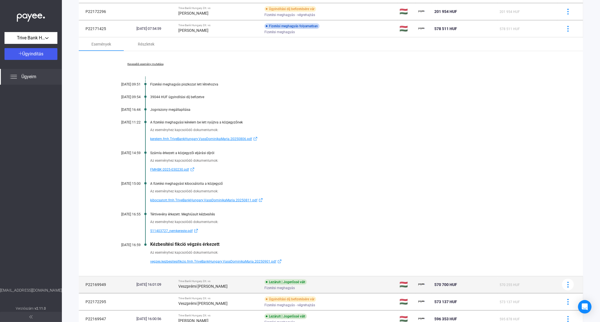
click at [211, 290] on div "Veszprémi [PERSON_NAME]" at bounding box center [219, 286] width 82 height 7
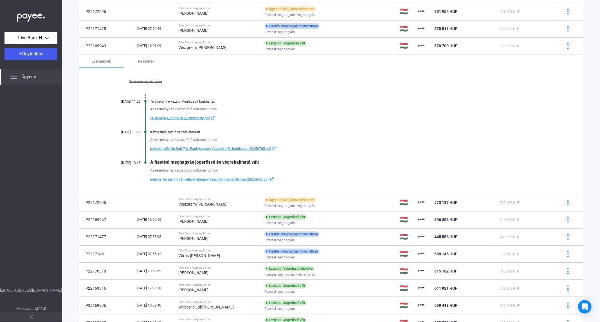
click at [153, 81] on link "Összes esemény mutatása" at bounding box center [145, 81] width 77 height 3
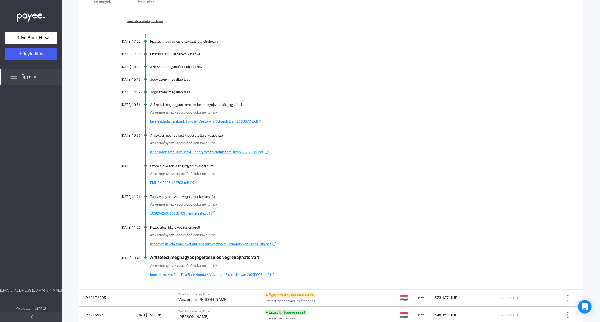
scroll to position [296, 0]
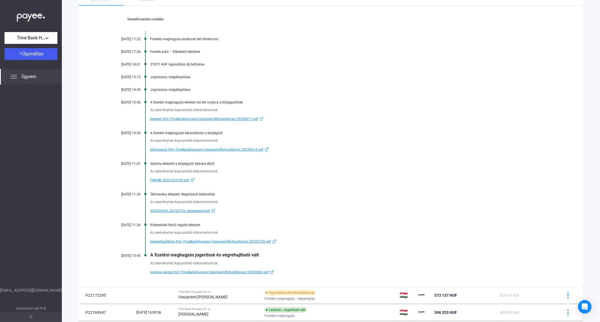
click at [420, 88] on div "Kevesebb esemény mutatása [DATE] 17:22 Fizetési meghagyás piszkozat lett létreh…" at bounding box center [331, 146] width 505 height 281
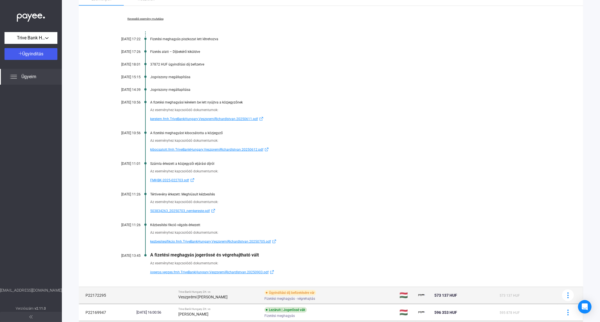
click at [143, 292] on td at bounding box center [155, 295] width 42 height 17
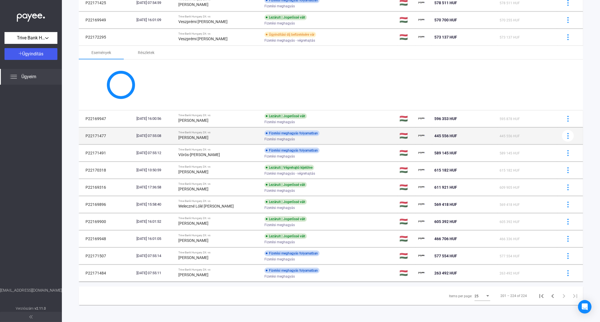
scroll to position [256, 0]
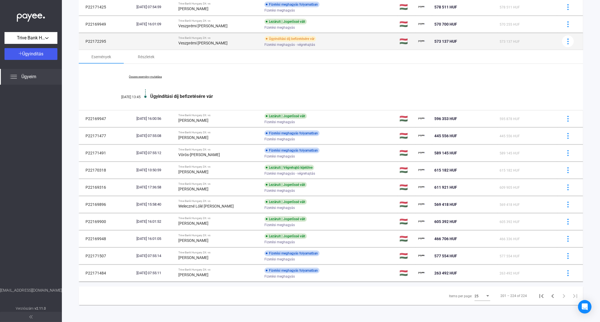
drag, startPoint x: 107, startPoint y: 41, endPoint x: 84, endPoint y: 42, distance: 22.5
click at [84, 42] on td "P22172295" at bounding box center [106, 41] width 55 height 17
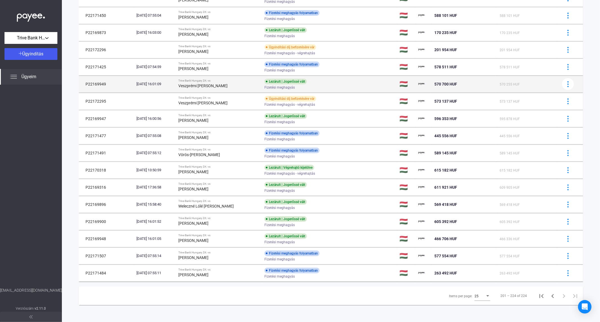
scroll to position [196, 0]
copy td "P22172295"
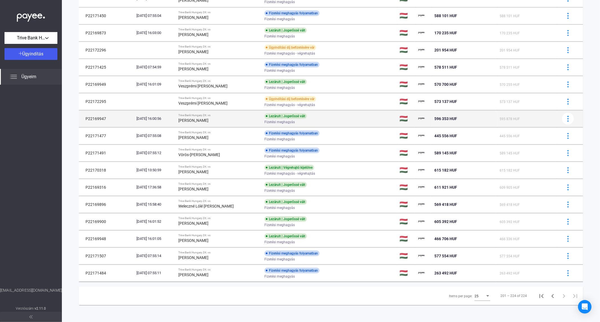
click at [195, 121] on strong "[PERSON_NAME]" at bounding box center [193, 120] width 30 height 5
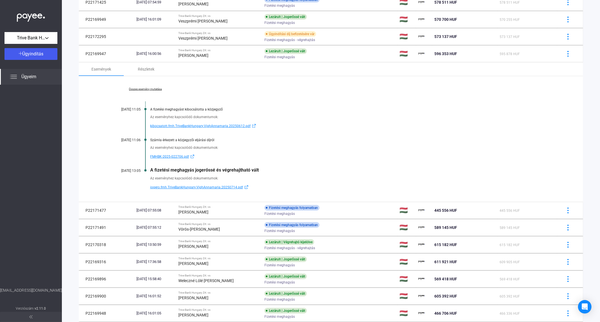
scroll to position [282, 0]
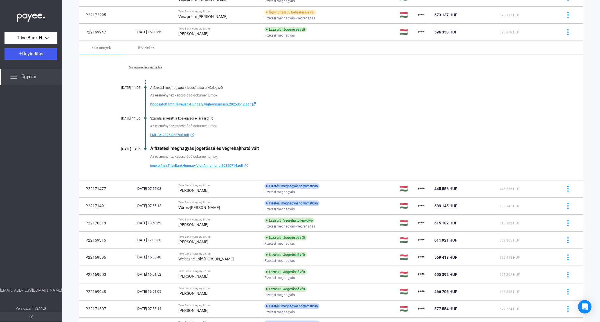
click at [140, 64] on div "Összes esemény mutatása [DATE] 11:05 A fizetési meghagyást kibocsátotta a közje…" at bounding box center [331, 118] width 505 height 126
click at [140, 66] on link "Összes esemény mutatása" at bounding box center [145, 67] width 77 height 3
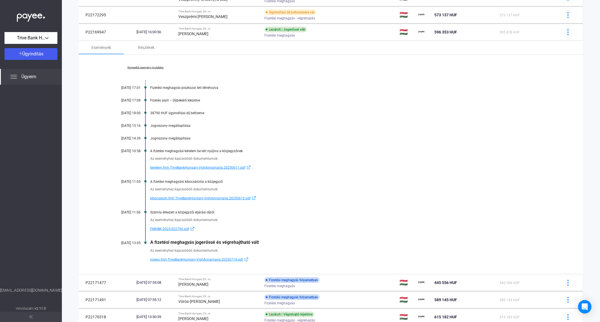
drag, startPoint x: 214, startPoint y: 283, endPoint x: 221, endPoint y: 278, distance: 8.2
click at [209, 283] on strong "[PERSON_NAME]" at bounding box center [193, 284] width 30 height 5
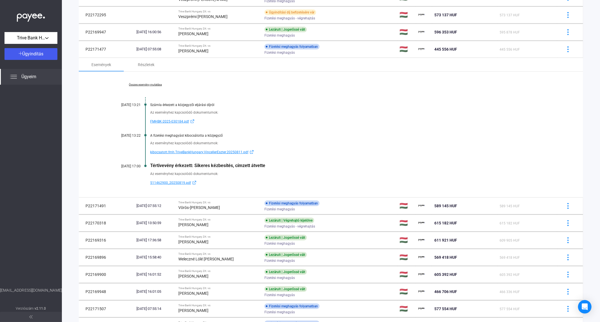
click at [154, 84] on link "Összes esemény mutatása" at bounding box center [145, 84] width 77 height 3
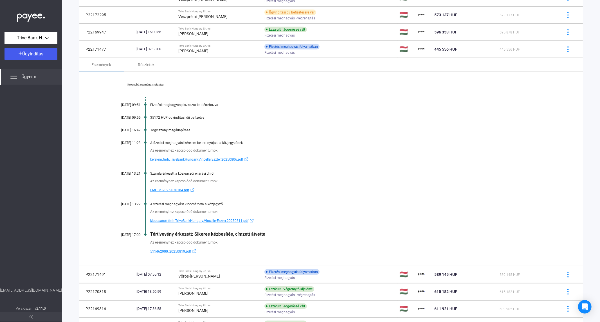
click at [399, 198] on div "Kevesebb esemény mutatása [DATE] 09:51 Fizetési meghagyás piszkozat lett létreh…" at bounding box center [331, 169] width 505 height 194
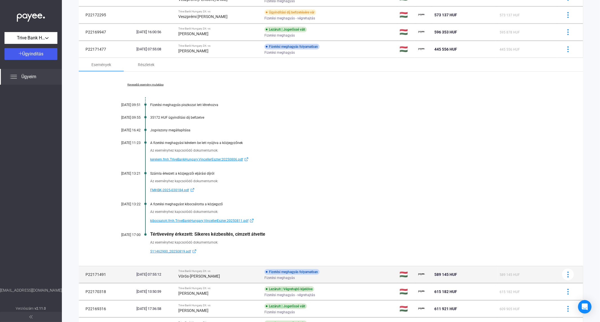
click at [198, 279] on div "Vörös-[PERSON_NAME]" at bounding box center [219, 276] width 82 height 7
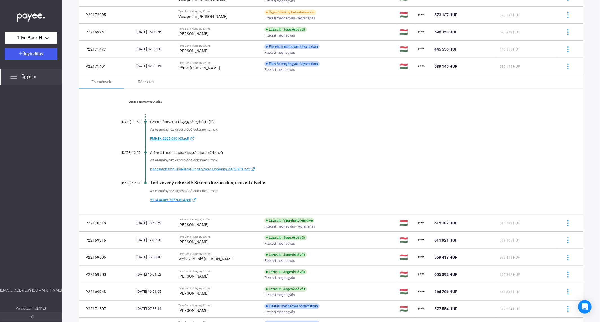
click at [139, 104] on div "Összes esemény mutatása [DATE] 11:59 Számla érkezett a közjegyzői eljárási díjr…" at bounding box center [331, 152] width 505 height 126
click at [154, 99] on div "Összes esemény mutatása [DATE] 11:59 Számla érkezett a közjegyzői eljárási díjr…" at bounding box center [331, 152] width 505 height 126
click at [155, 102] on link "Összes esemény mutatása" at bounding box center [145, 101] width 77 height 3
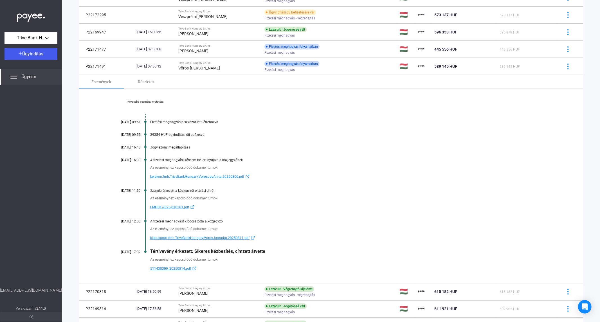
click at [397, 127] on div "Kevesebb esemény mutatása [DATE] 09:51 Fizetési meghagyás piszkozat lett létreh…" at bounding box center [331, 186] width 505 height 194
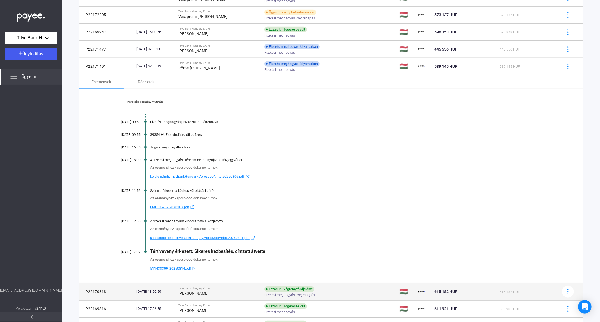
click at [203, 296] on div "[PERSON_NAME]" at bounding box center [219, 293] width 82 height 7
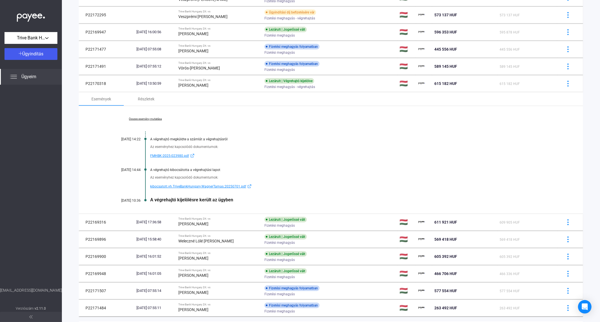
click at [142, 120] on link "Összes esemény mutatása" at bounding box center [145, 118] width 77 height 3
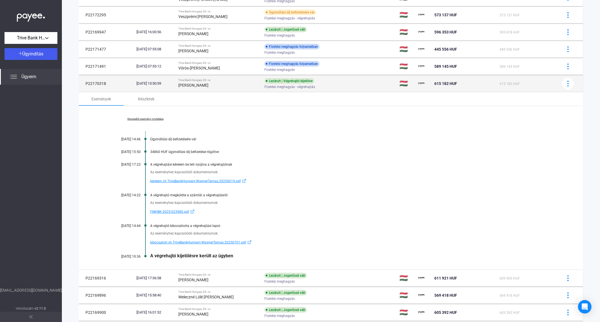
drag, startPoint x: 108, startPoint y: 82, endPoint x: 82, endPoint y: 85, distance: 26.1
click at [82, 85] on td "P22170318" at bounding box center [106, 83] width 55 height 17
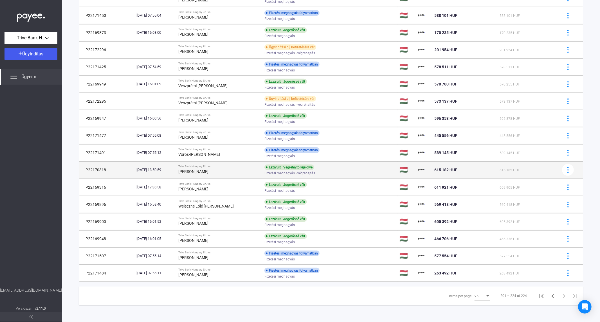
scroll to position [196, 0]
copy td "P22170318"
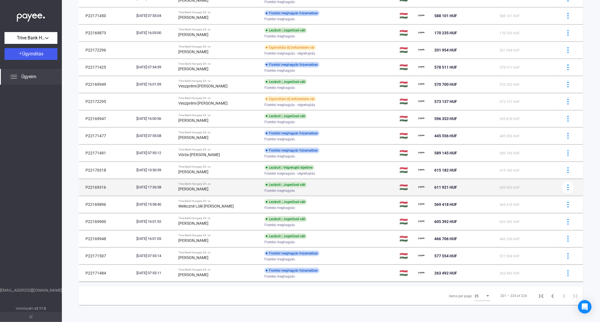
click at [174, 186] on div "[DATE] 17:36:58" at bounding box center [154, 188] width 37 height 6
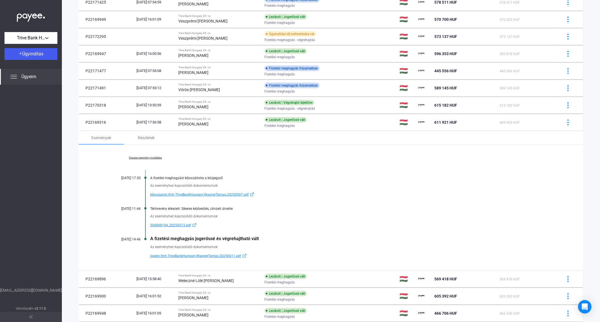
scroll to position [282, 0]
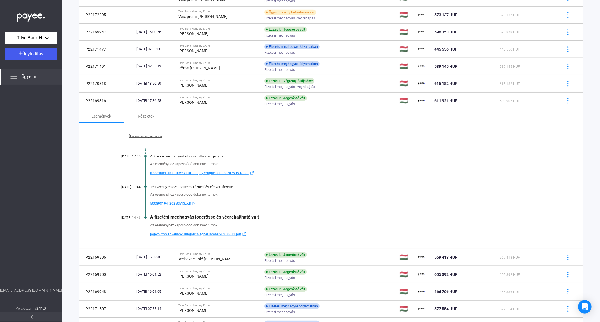
click at [146, 135] on link "Összes esemény mutatása" at bounding box center [145, 136] width 77 height 3
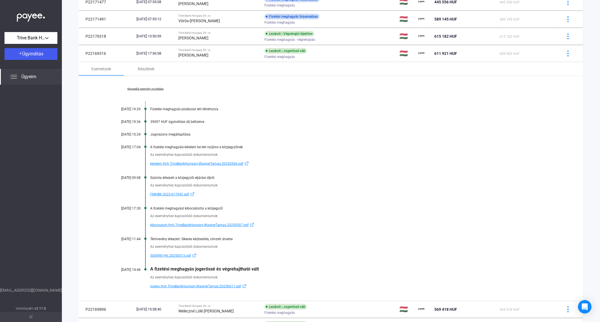
scroll to position [344, 0]
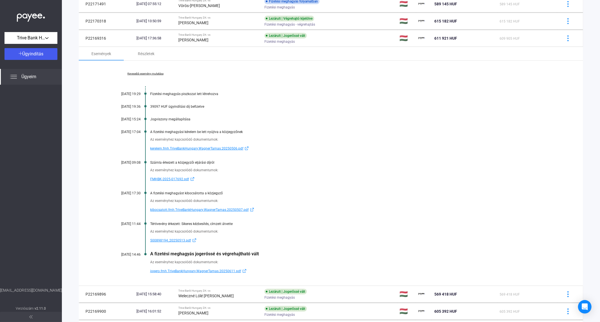
click at [433, 143] on div "Az eseményhez kapcsolódó dokumentumok: kerelem.fmh.TriveBankHungary.WagnerTamas…" at bounding box center [331, 143] width 448 height 18
click at [397, 127] on div "Kevesebb esemény mutatása [DATE] 19:29 Fizetési meghagyás piszkozat lett létreh…" at bounding box center [331, 173] width 505 height 225
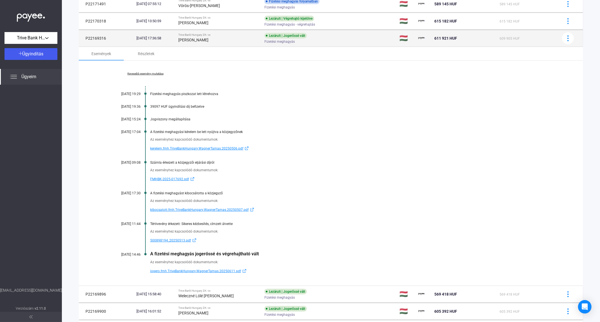
click at [194, 38] on strong "[PERSON_NAME]" at bounding box center [193, 40] width 30 height 5
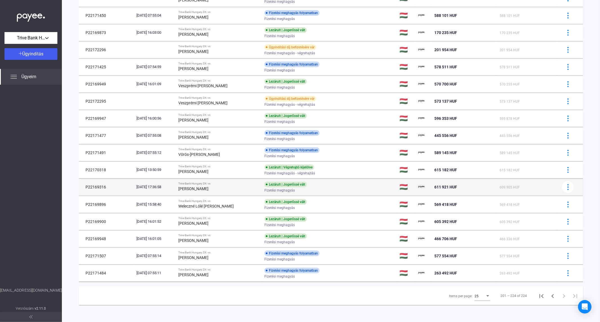
scroll to position [196, 0]
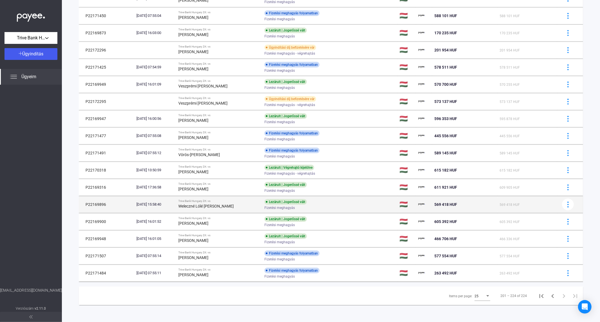
click at [213, 208] on div "Weleczné Lólé [PERSON_NAME]" at bounding box center [219, 206] width 82 height 7
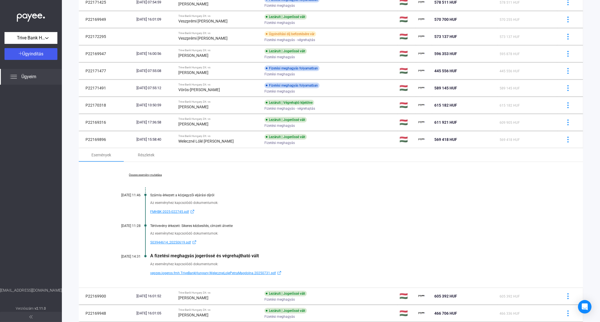
scroll to position [335, 0]
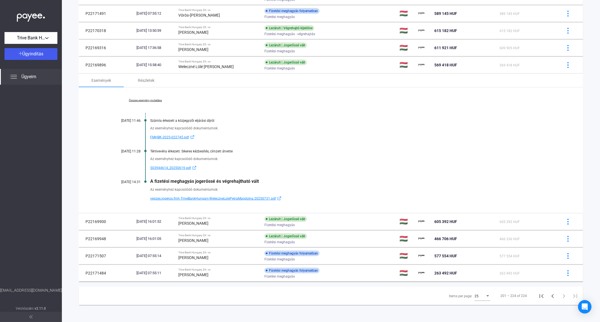
click at [146, 101] on link "Összes esemény mutatása" at bounding box center [145, 100] width 77 height 3
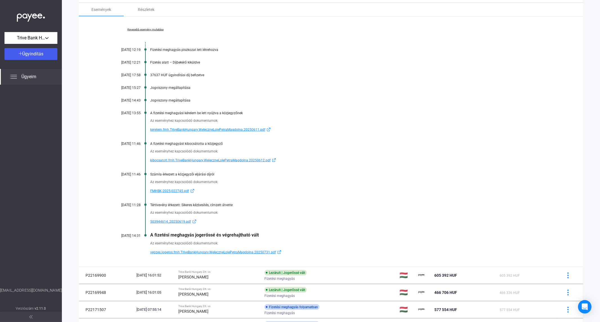
scroll to position [407, 0]
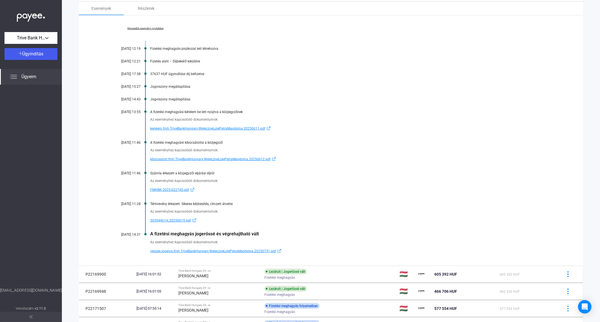
click at [369, 43] on div "Kevesebb esemény mutatása [DATE] 12:19 Fizetési meghagyás piszkozat lett létreh…" at bounding box center [331, 140] width 505 height 250
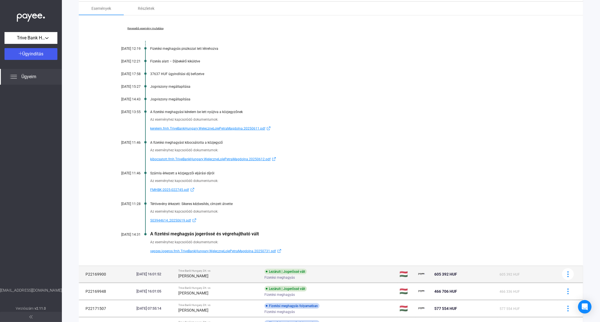
click at [214, 277] on div "[PERSON_NAME]" at bounding box center [219, 276] width 82 height 7
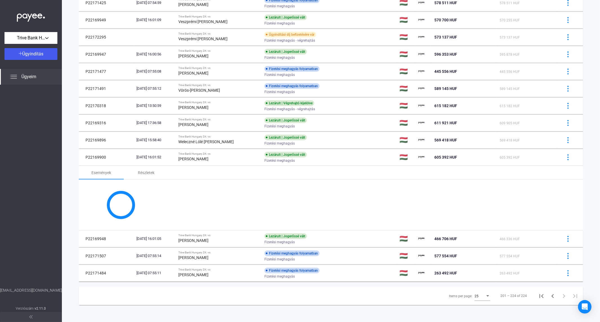
scroll to position [335, 0]
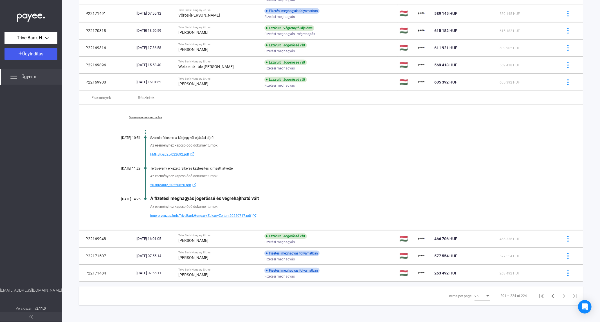
click at [142, 119] on link "Összes esemény mutatása" at bounding box center [145, 117] width 77 height 3
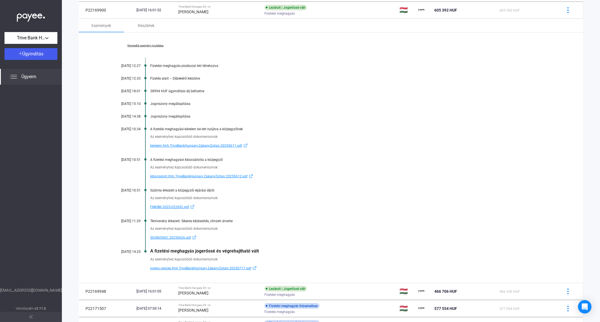
click at [481, 124] on div "Kevesebb esemény mutatása [DATE] 12:27 Fizetési meghagyás piszkozat lett létreh…" at bounding box center [331, 158] width 505 height 250
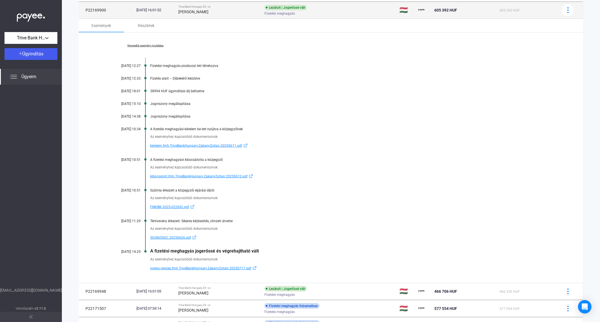
click at [205, 13] on strong "[PERSON_NAME]" at bounding box center [193, 12] width 30 height 5
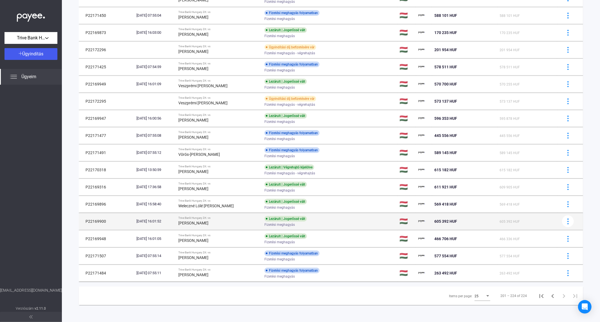
scroll to position [196, 0]
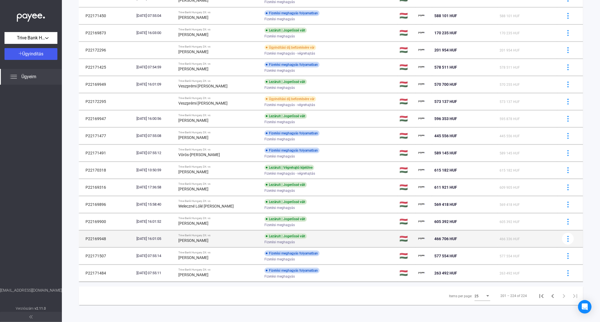
click at [204, 241] on strong "[PERSON_NAME]" at bounding box center [193, 240] width 30 height 5
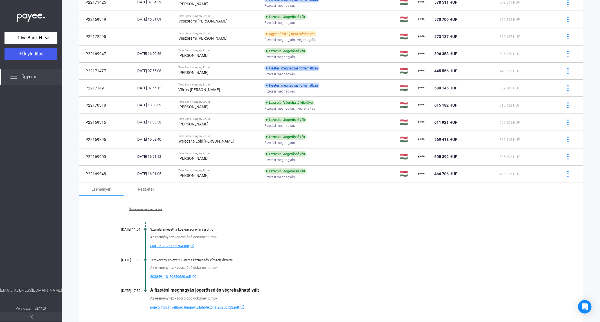
scroll to position [335, 0]
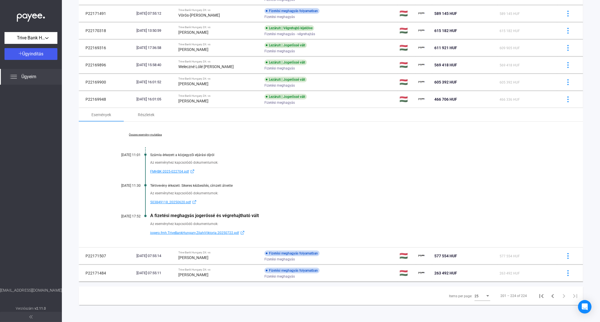
click at [145, 134] on link "Összes esemény mutatása" at bounding box center [145, 134] width 77 height 3
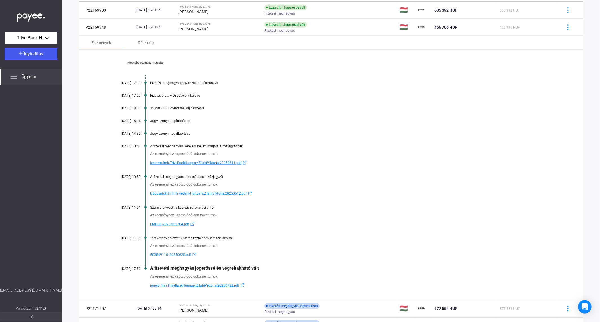
click at [408, 106] on div "Kevesebb esemény mutatása [DATE] 17:10 Fizetési meghagyás piszkozat lett létreh…" at bounding box center [331, 175] width 505 height 250
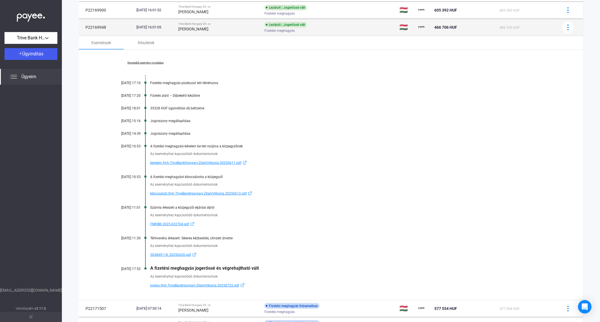
click at [221, 26] on div "[PERSON_NAME]" at bounding box center [219, 29] width 82 height 7
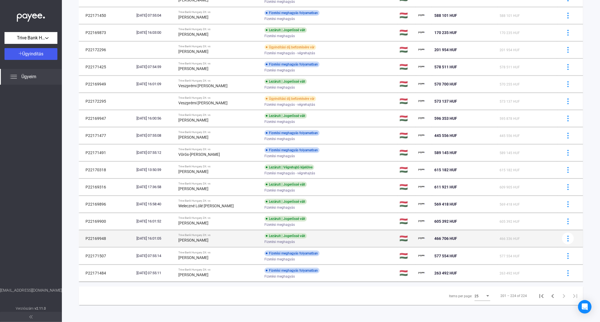
scroll to position [196, 0]
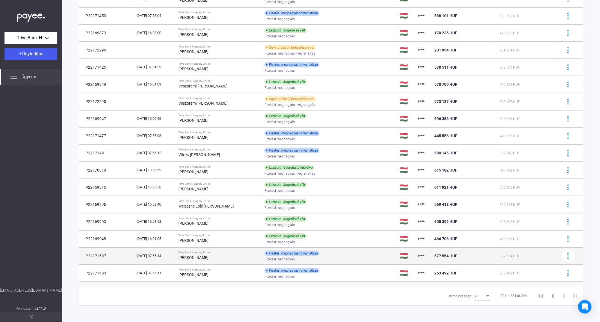
click at [206, 256] on strong "[PERSON_NAME]" at bounding box center [193, 258] width 30 height 5
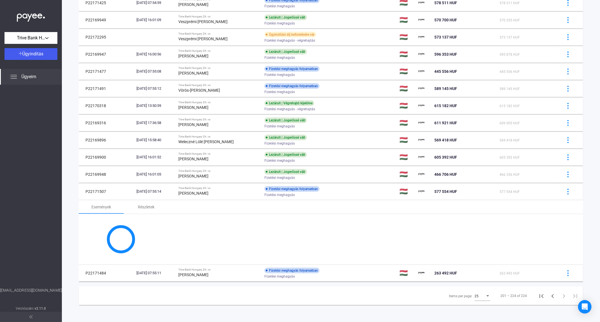
scroll to position [335, 0]
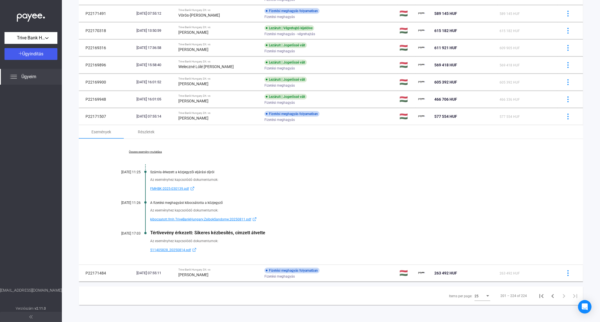
click at [147, 150] on link "Összes esemény mutatása" at bounding box center [145, 151] width 77 height 3
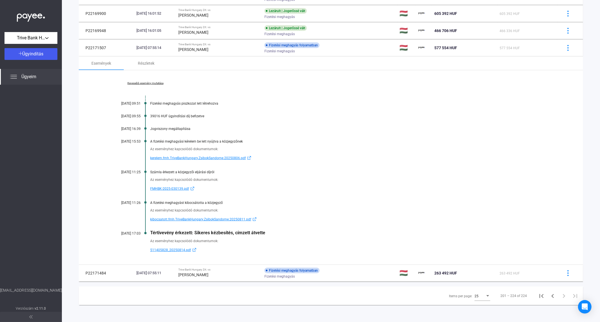
drag, startPoint x: 422, startPoint y: 70, endPoint x: 418, endPoint y: 74, distance: 5.9
click at [422, 70] on mat-tab-group "Események Részletek Kevesebb esemény mutatása [DATE] 09:51 Fizetési meghagyás p…" at bounding box center [331, 161] width 505 height 208
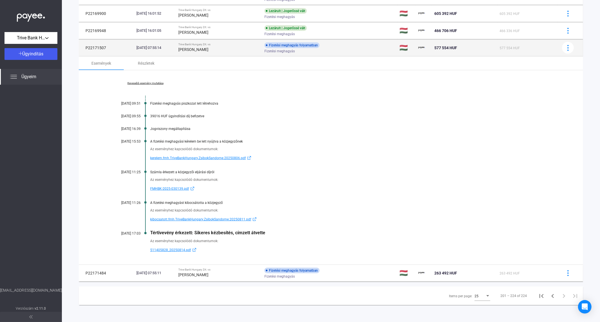
click at [190, 51] on strong "[PERSON_NAME]" at bounding box center [193, 49] width 30 height 5
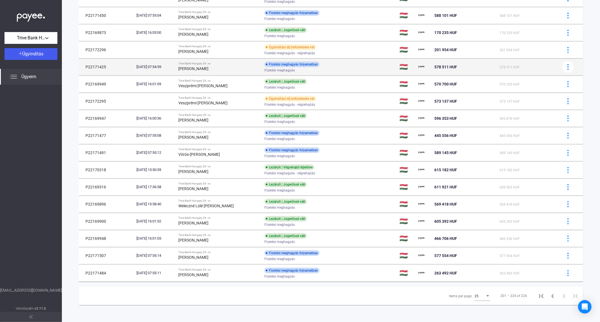
scroll to position [196, 0]
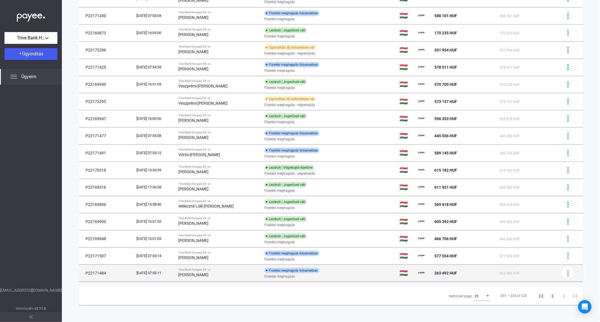
click at [209, 276] on strong "[PERSON_NAME]" at bounding box center [193, 275] width 30 height 5
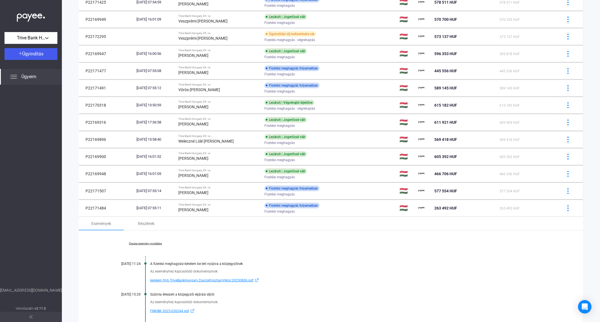
scroll to position [335, 0]
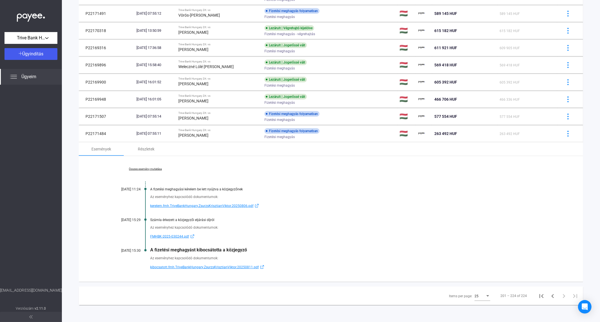
click at [144, 167] on link "Összes esemény mutatása" at bounding box center [145, 168] width 77 height 3
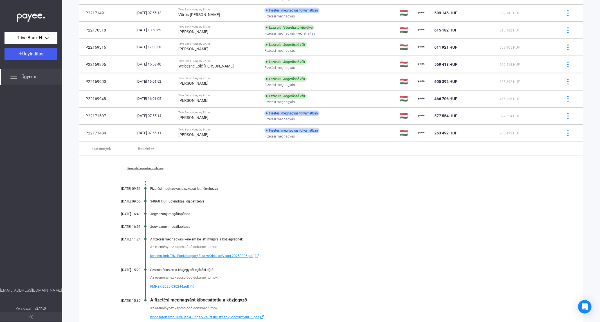
scroll to position [386, 0]
